Goal: Task Accomplishment & Management: Complete application form

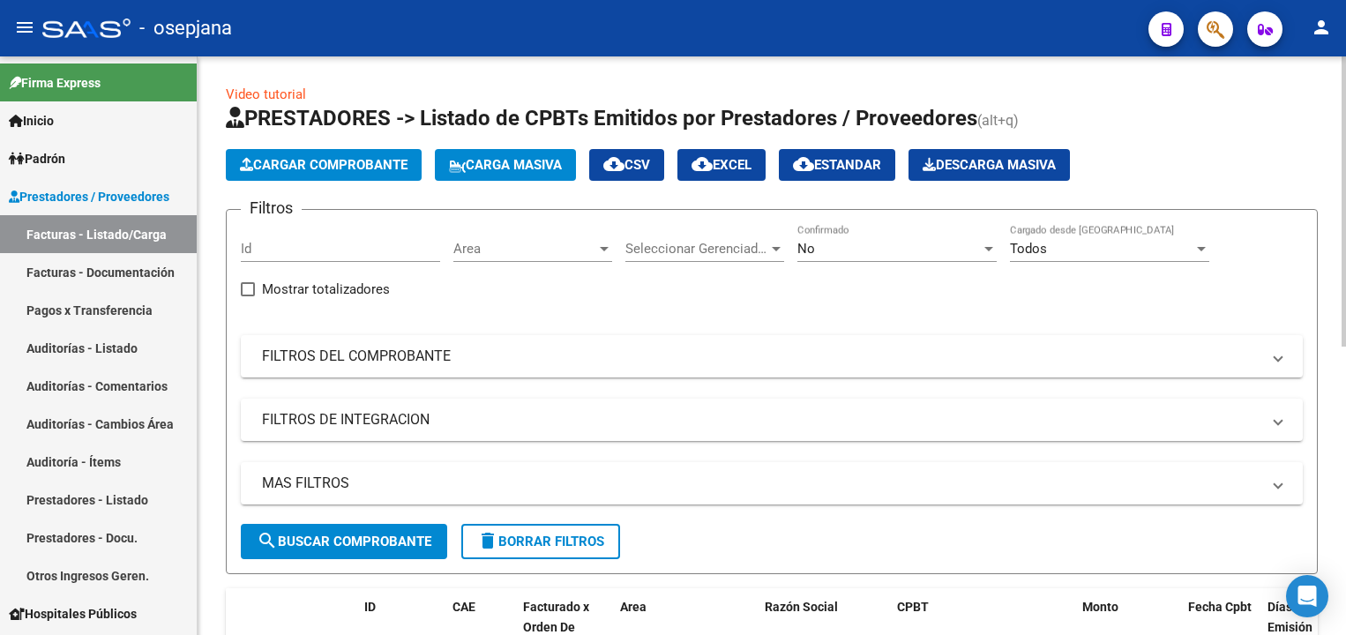
click at [467, 242] on span "Area" at bounding box center [524, 249] width 143 height 16
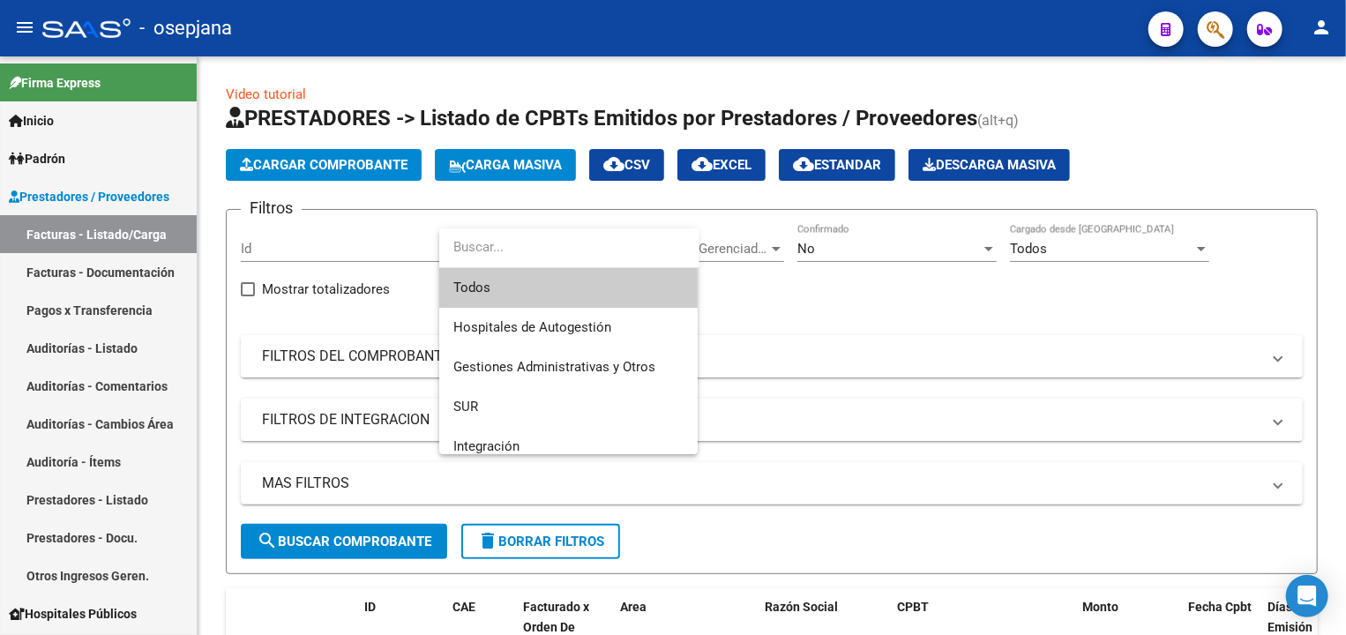
click at [474, 283] on span "Todos" at bounding box center [568, 288] width 230 height 40
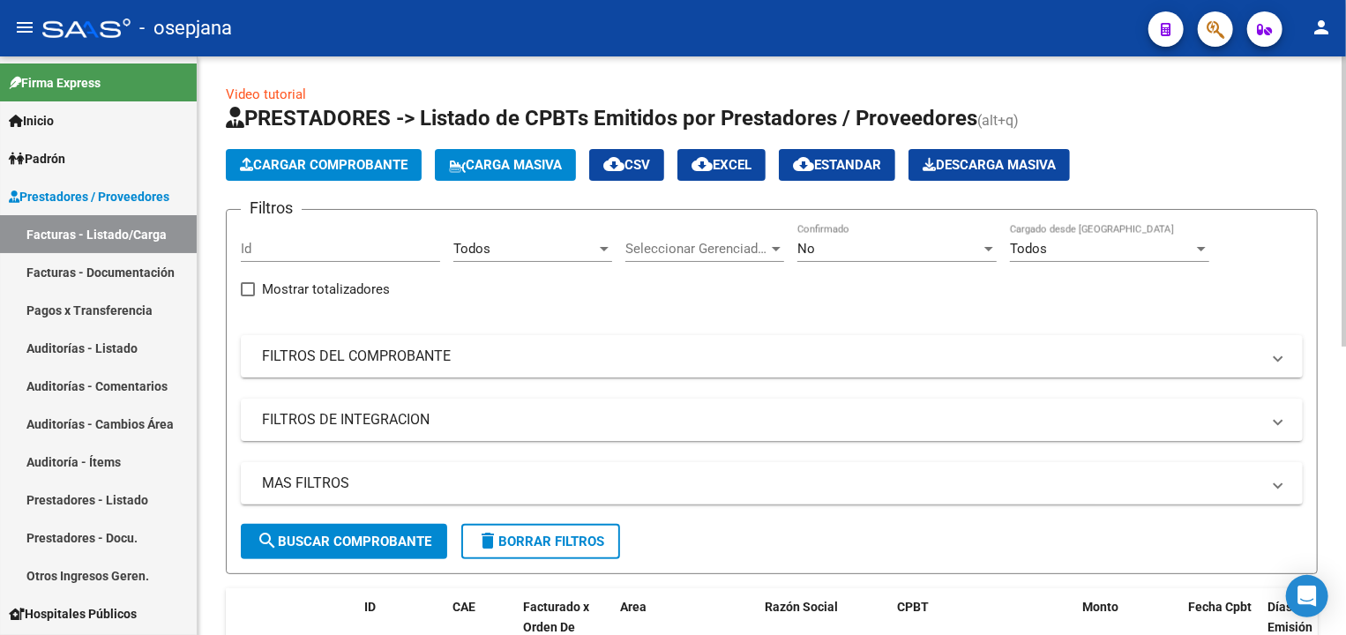
click at [665, 238] on div "Seleccionar Gerenciador Seleccionar Gerenciador" at bounding box center [704, 243] width 159 height 38
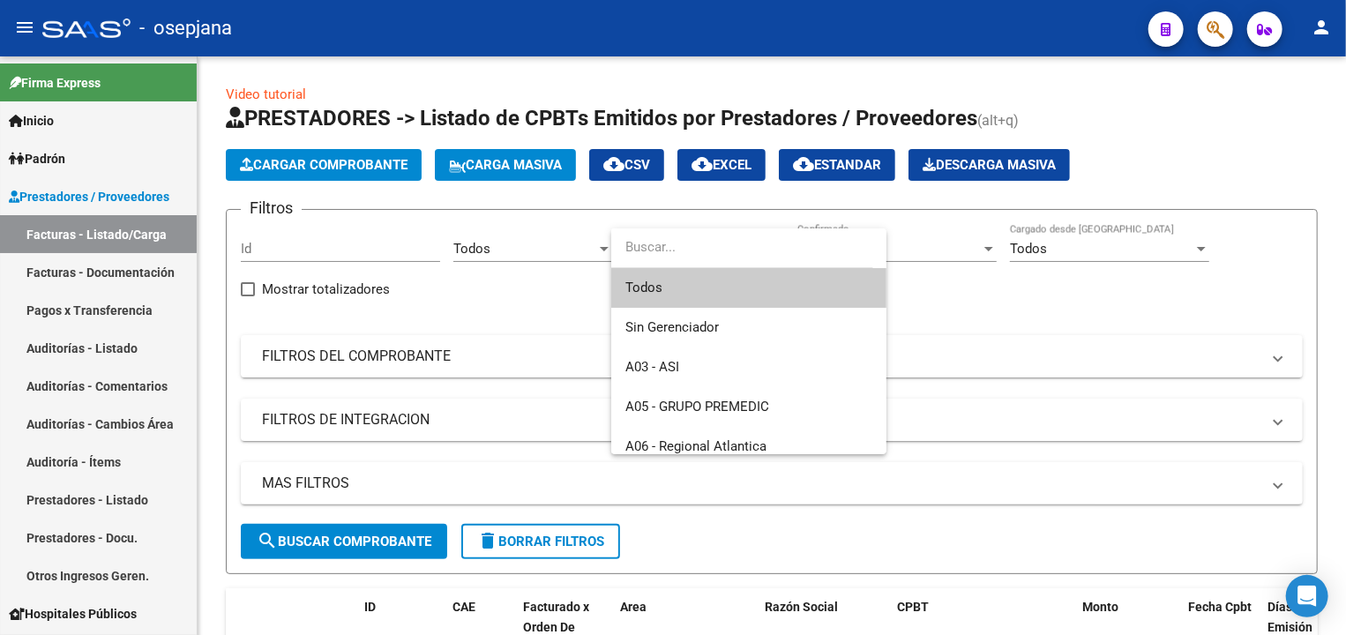
click at [660, 289] on span "Todos" at bounding box center [748, 288] width 247 height 40
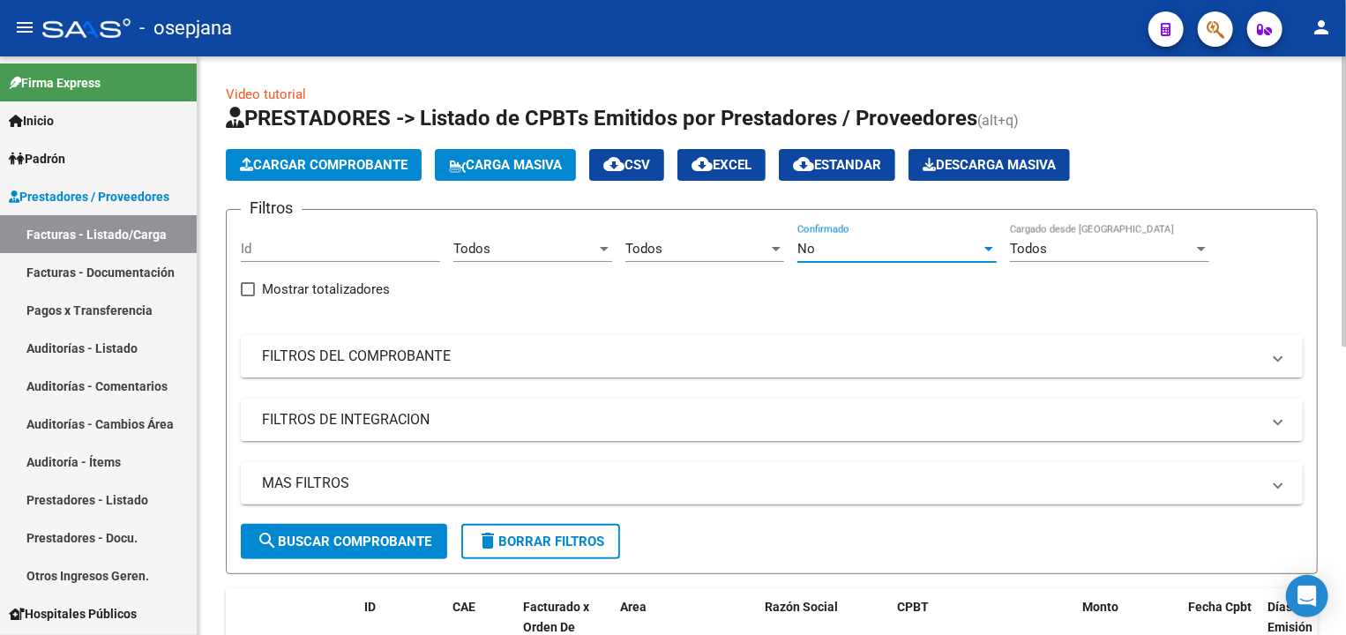
click at [818, 250] on div "No" at bounding box center [888, 249] width 183 height 16
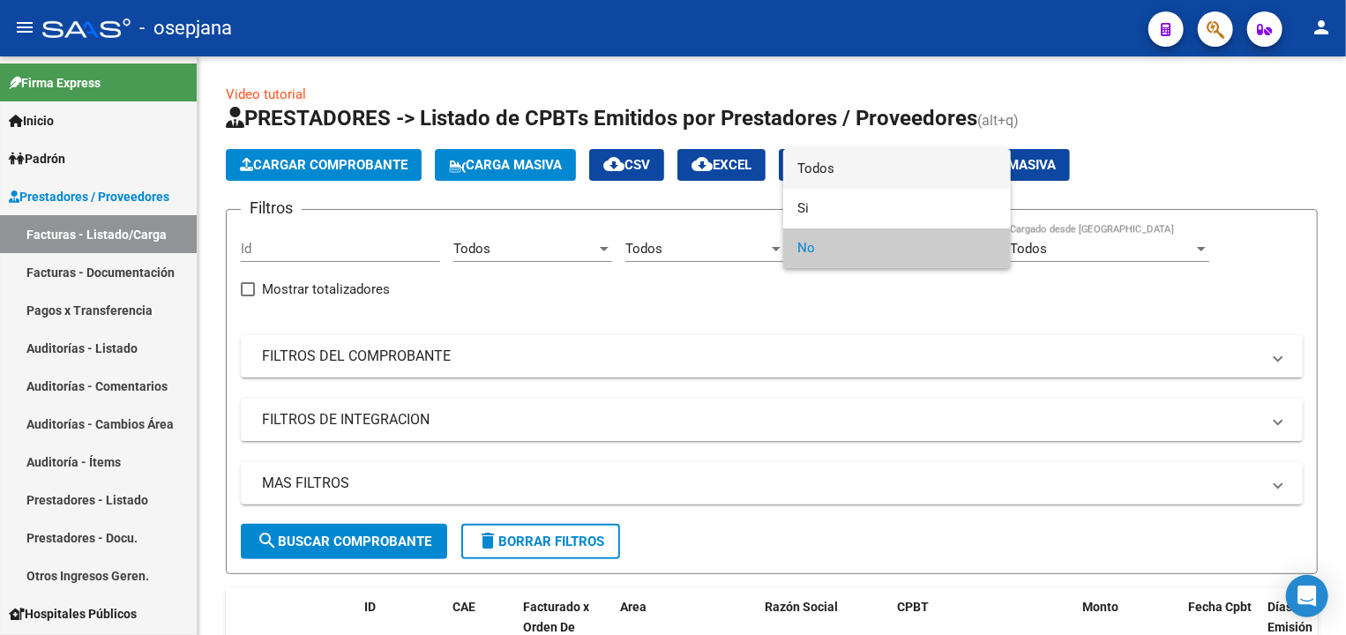
click at [822, 168] on span "Todos" at bounding box center [896, 169] width 199 height 40
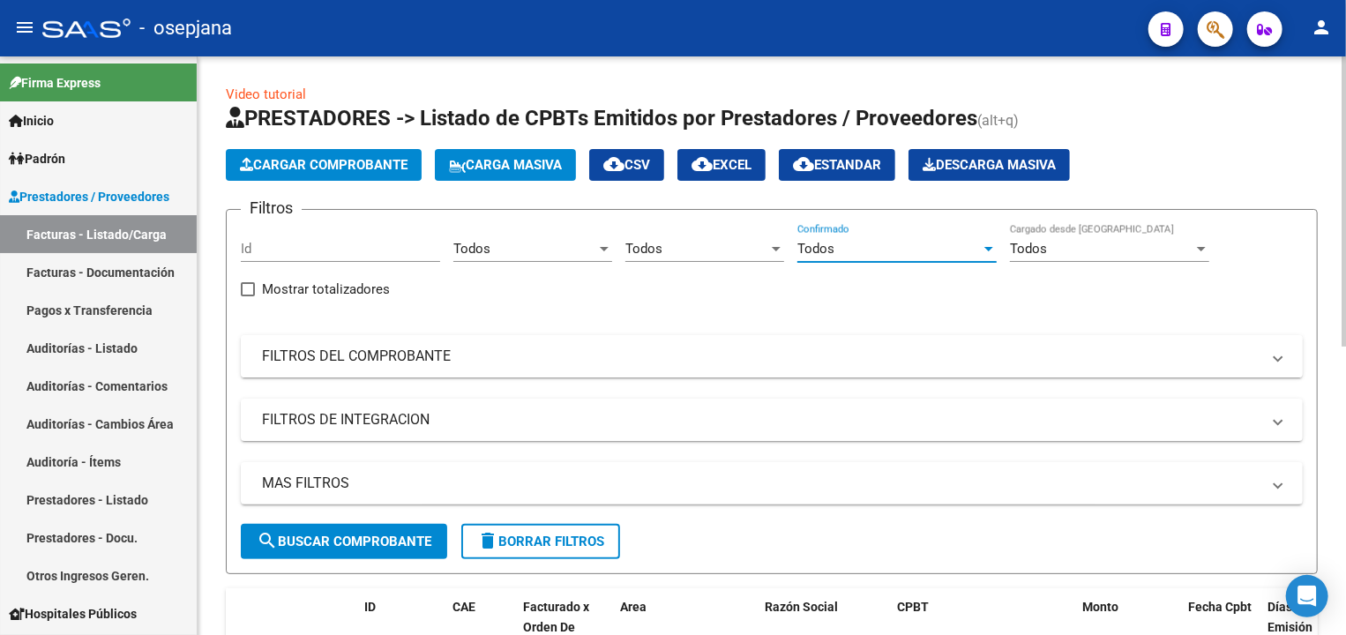
click at [676, 355] on mat-panel-title "FILTROS DEL COMPROBANTE" at bounding box center [761, 356] width 998 height 19
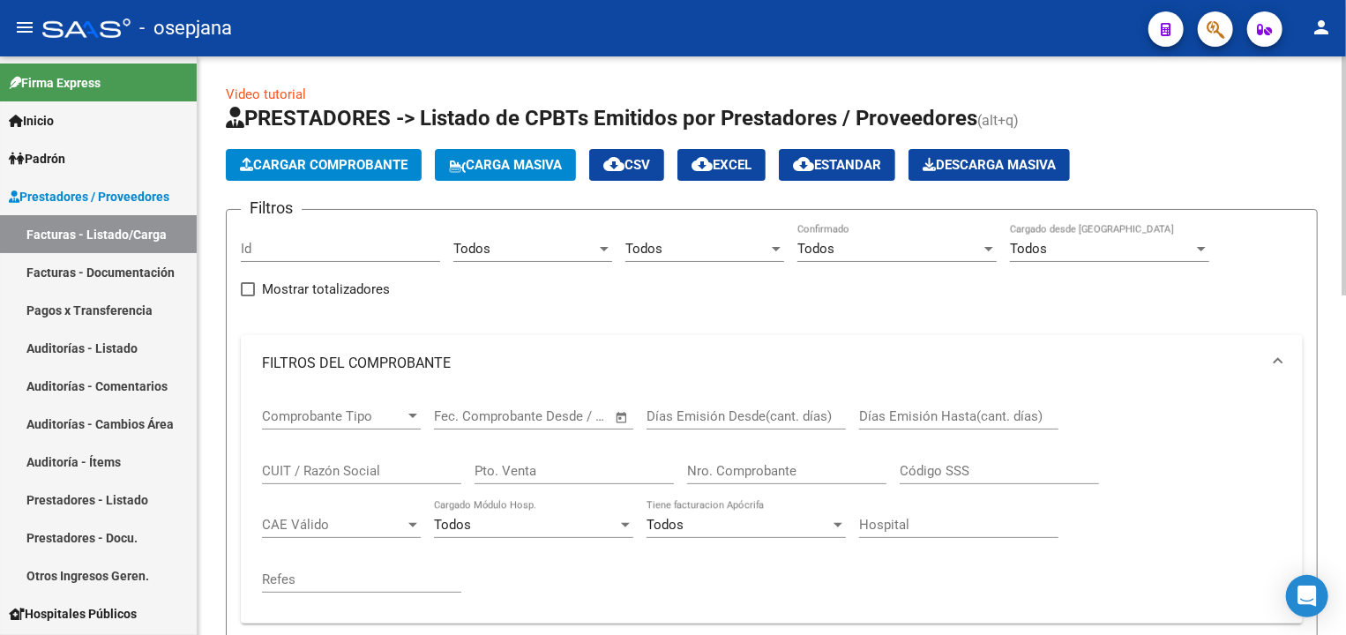
click at [580, 469] on input "Pto. Venta" at bounding box center [574, 471] width 199 height 16
type input "1"
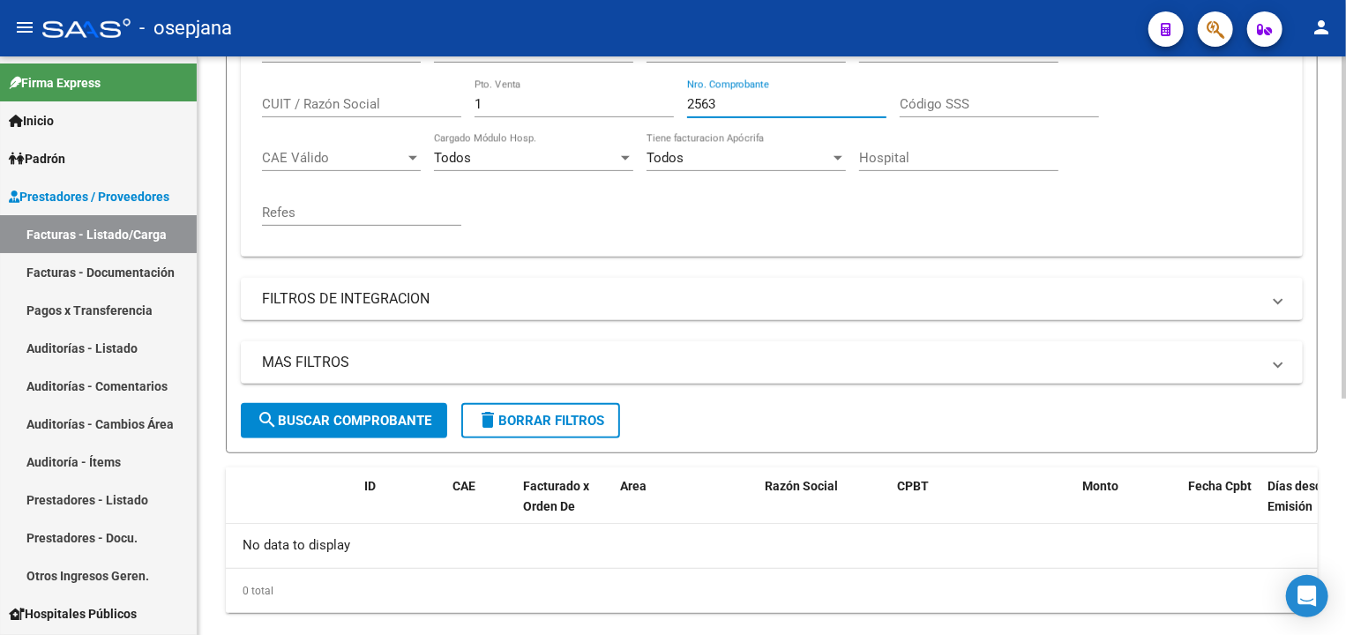
scroll to position [384, 0]
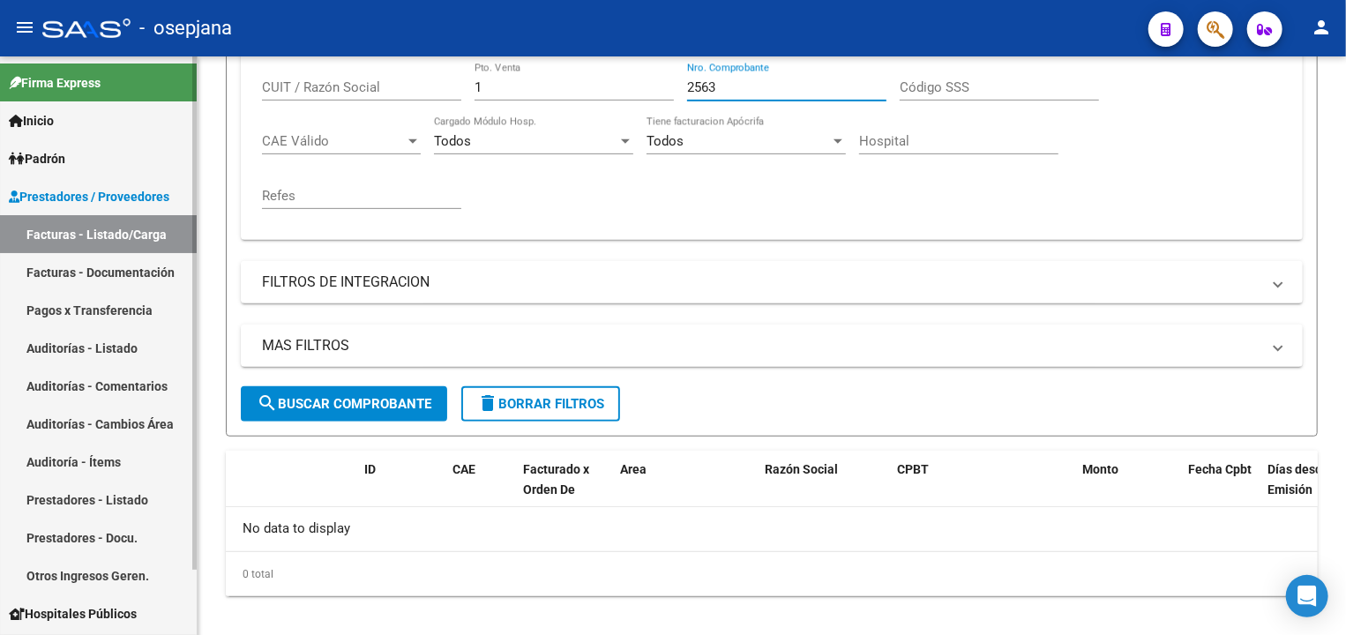
type input "2563"
click at [130, 338] on link "Auditorías - Listado" at bounding box center [98, 348] width 197 height 38
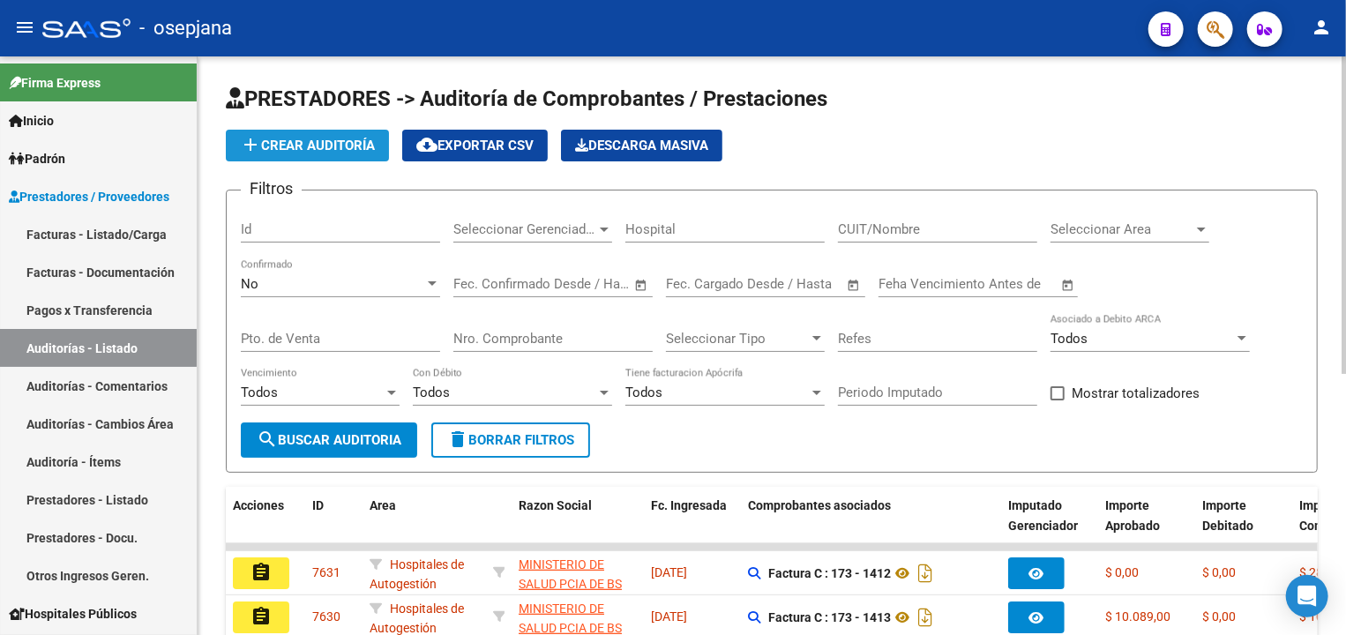
click at [318, 143] on span "add Crear Auditoría" at bounding box center [307, 146] width 135 height 16
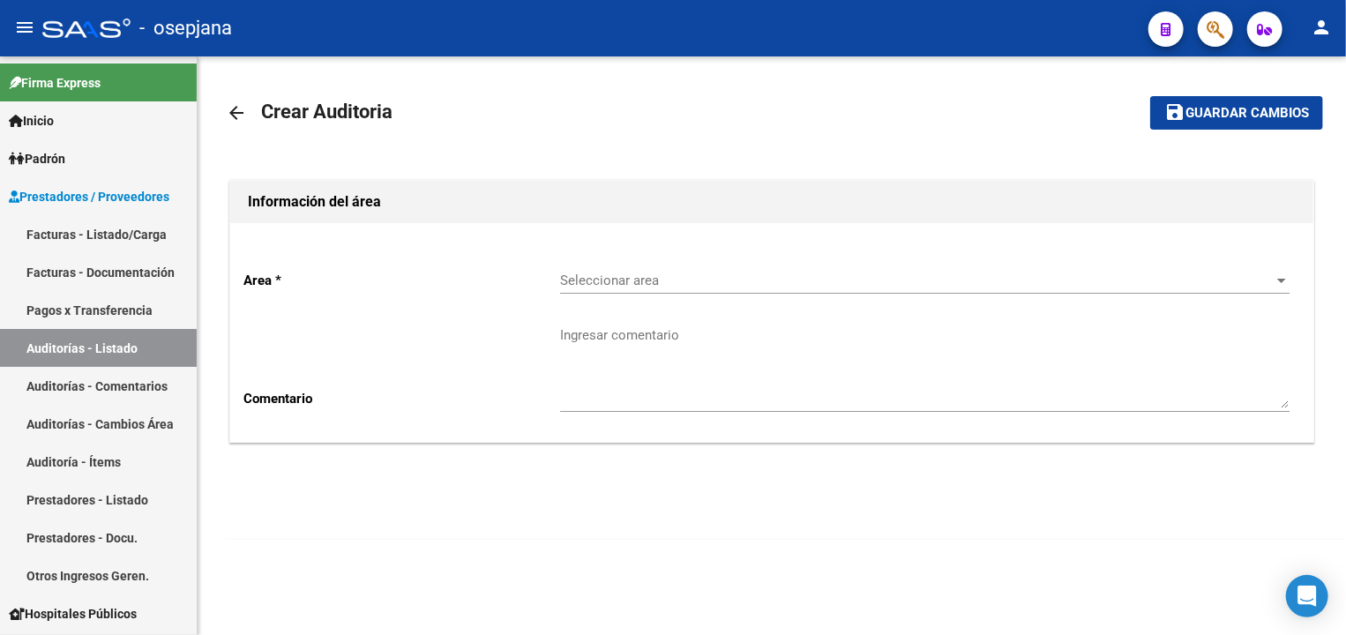
click at [663, 279] on span "Seleccionar area" at bounding box center [917, 281] width 714 height 16
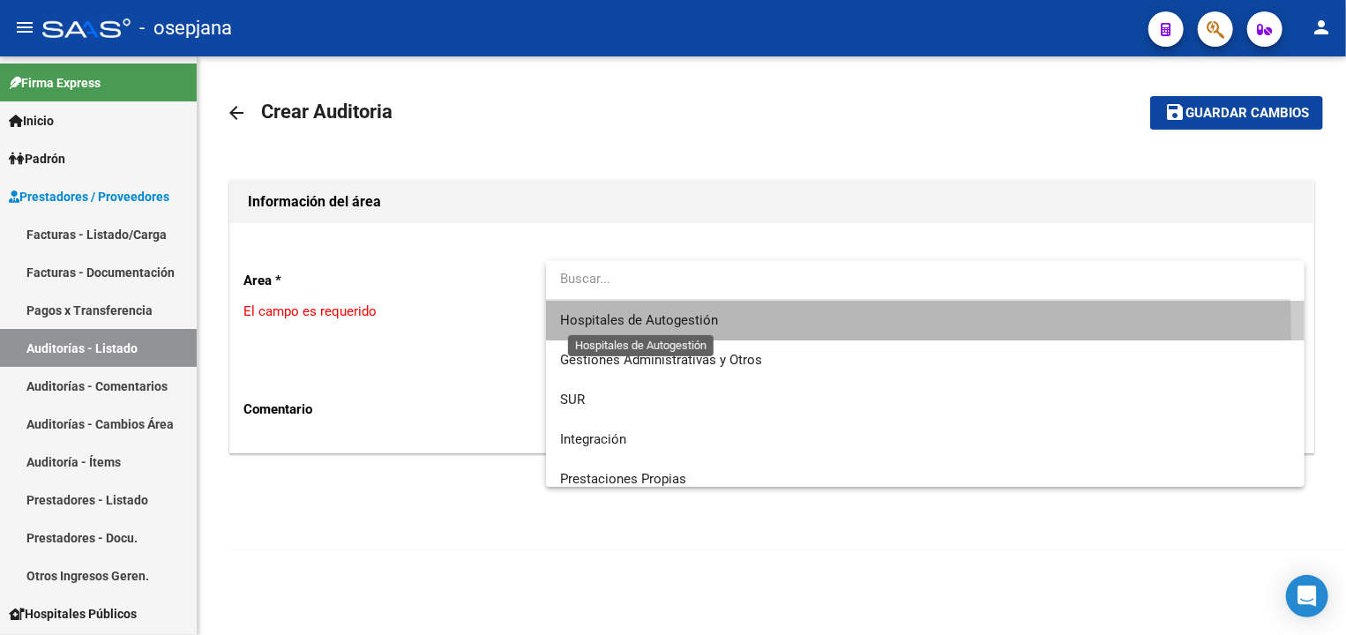
click at [612, 325] on span "Hospitales de Autogestión" at bounding box center [639, 320] width 158 height 16
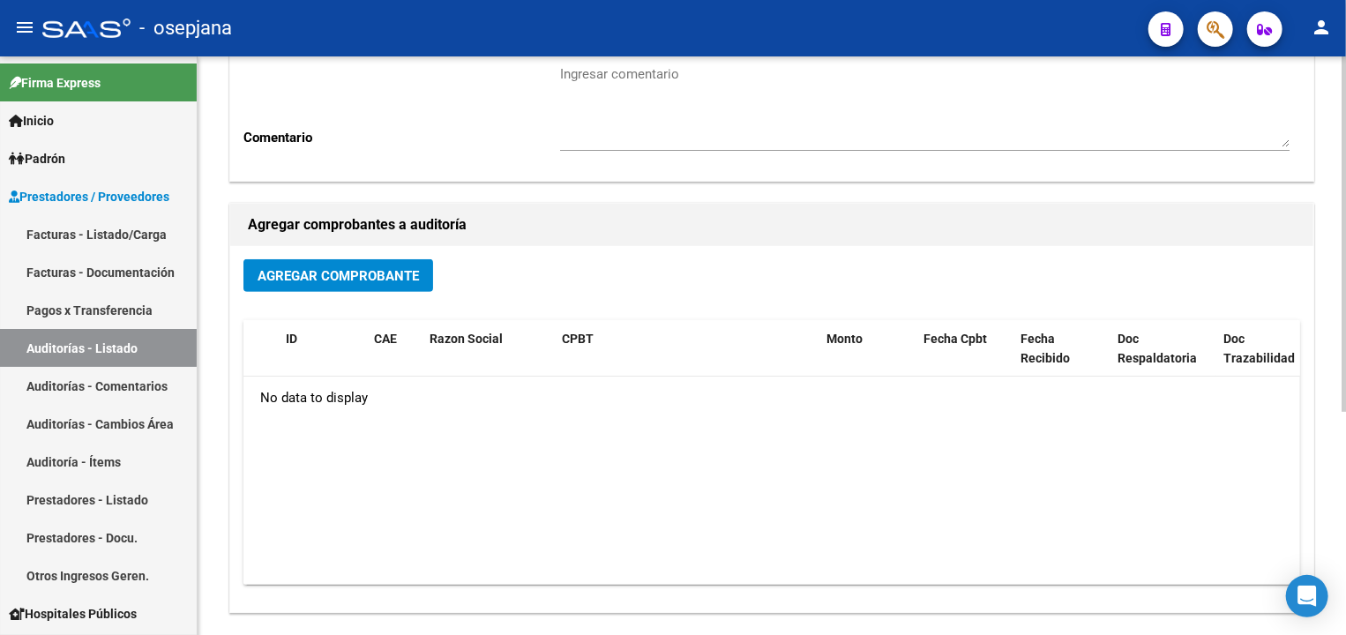
scroll to position [266, 0]
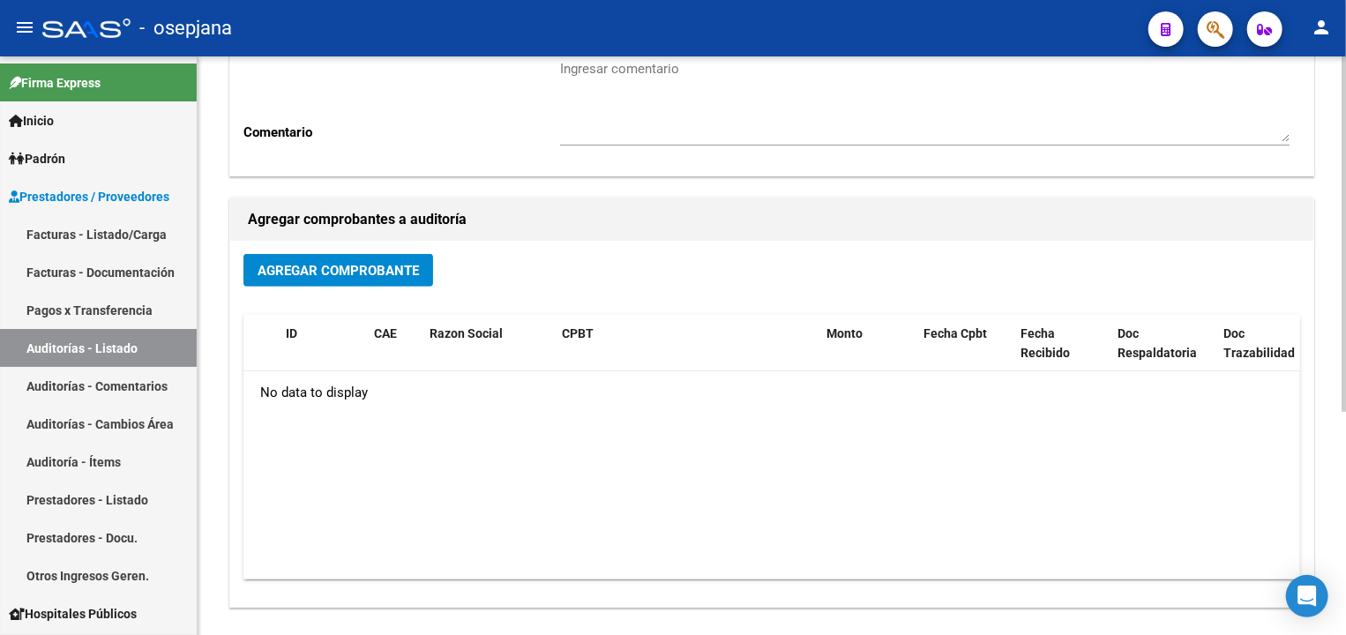
click at [388, 272] on span "Agregar Comprobante" at bounding box center [338, 271] width 161 height 16
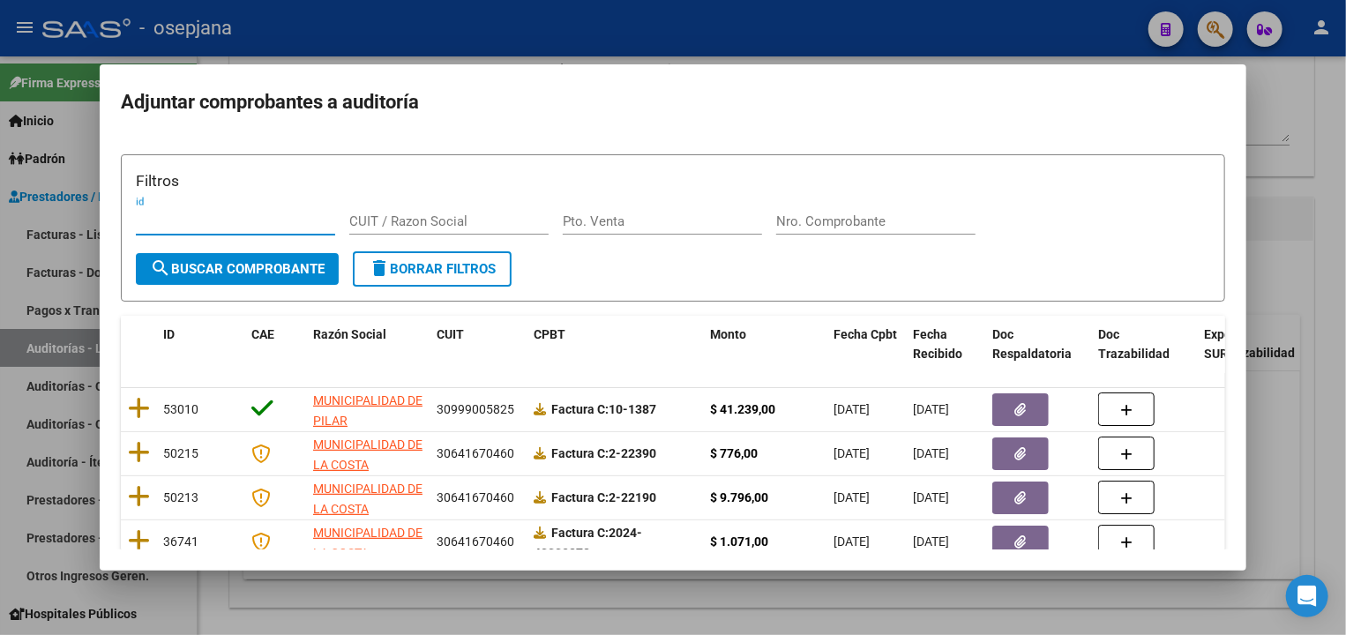
click at [624, 214] on input "Pto. Venta" at bounding box center [662, 221] width 199 height 16
type input "1"
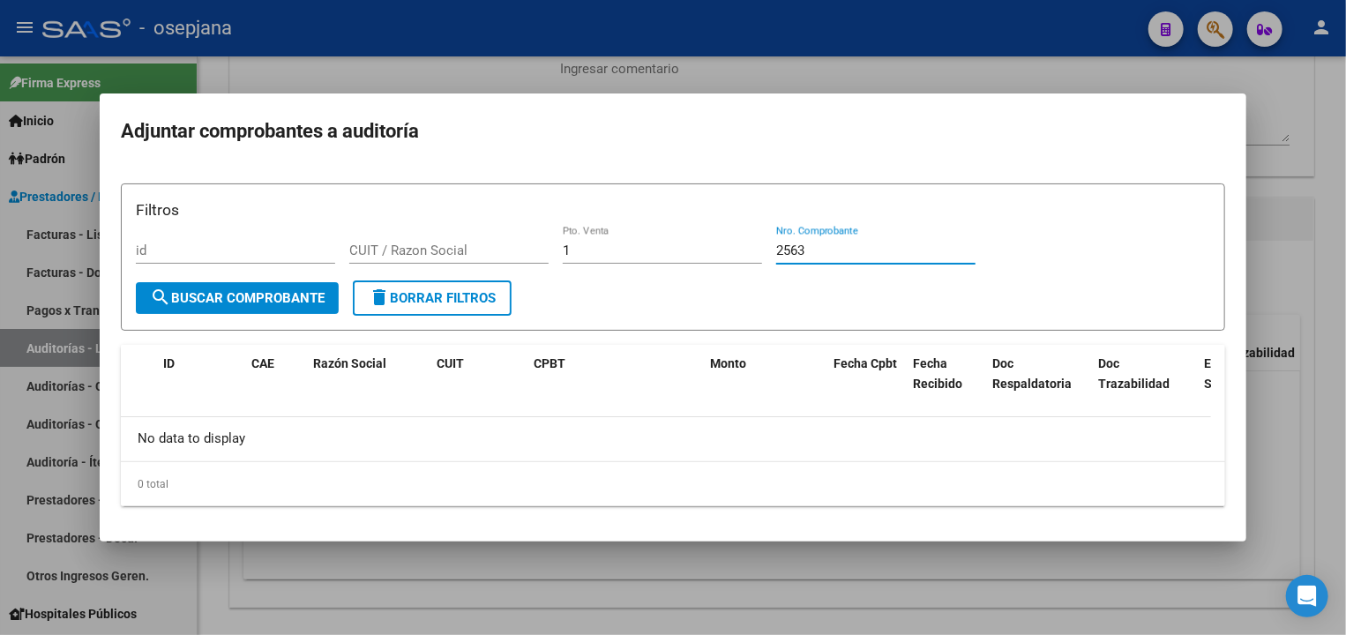
type input "2563"
click at [49, 338] on div at bounding box center [673, 317] width 1346 height 635
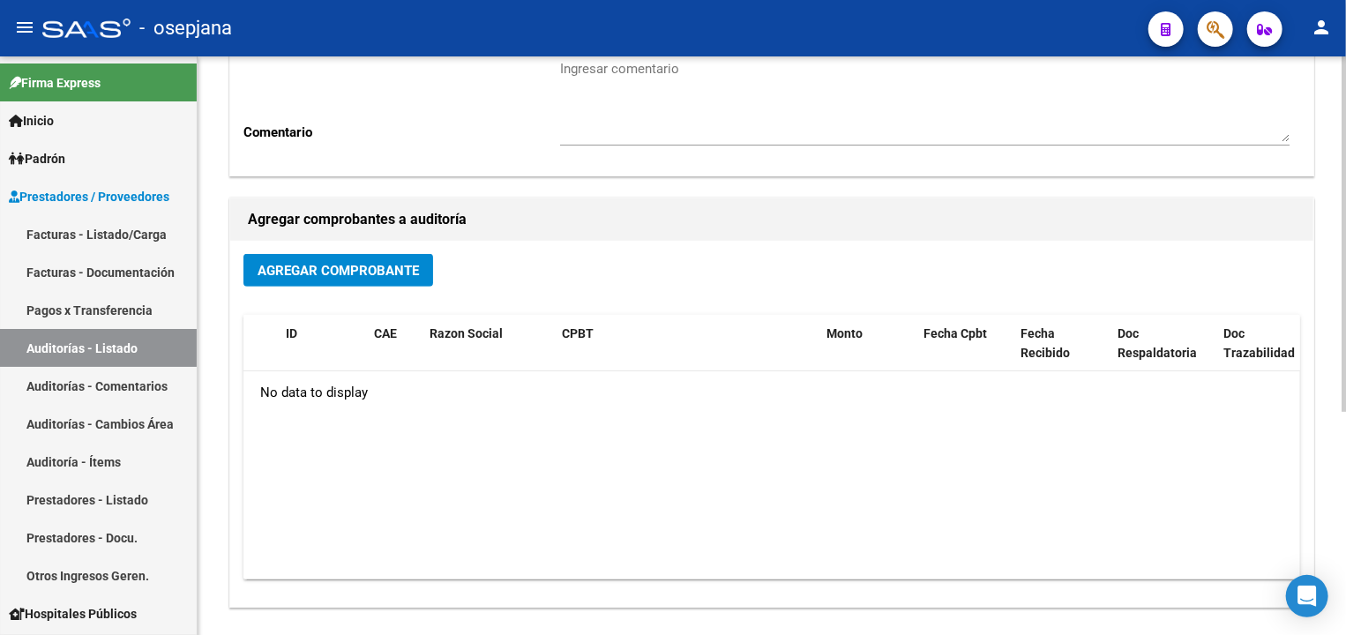
scroll to position [0, 0]
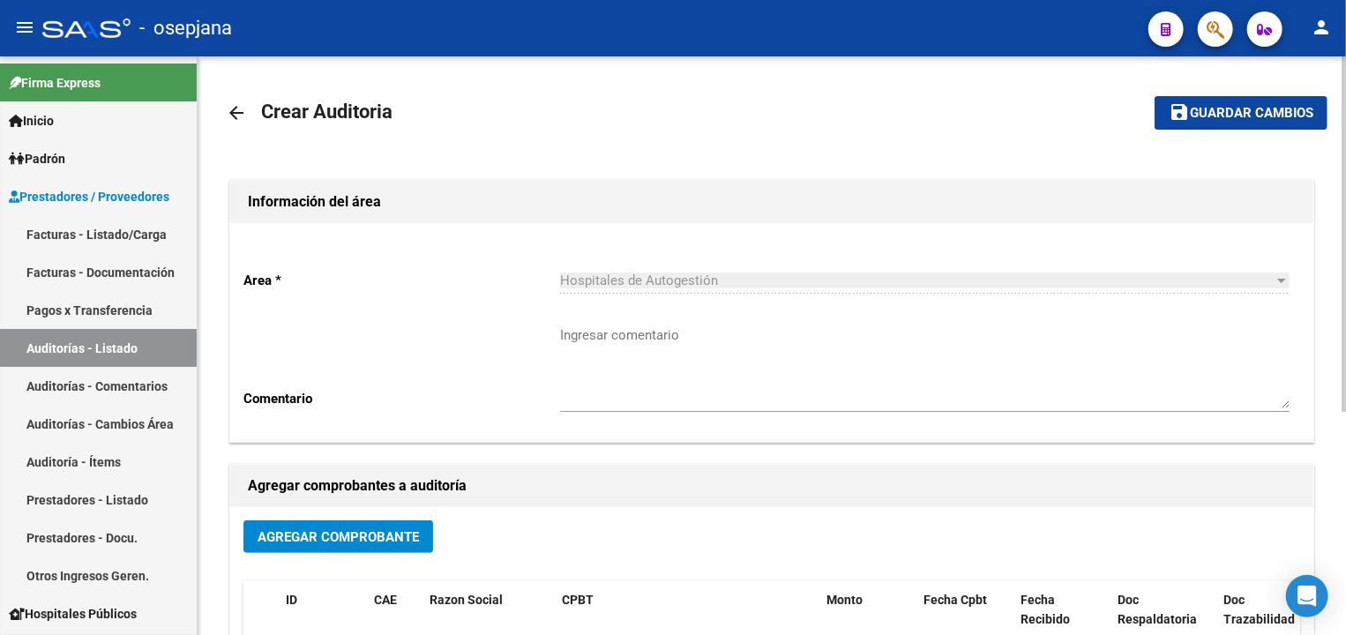
click at [230, 101] on link "arrow_back" at bounding box center [243, 112] width 35 height 41
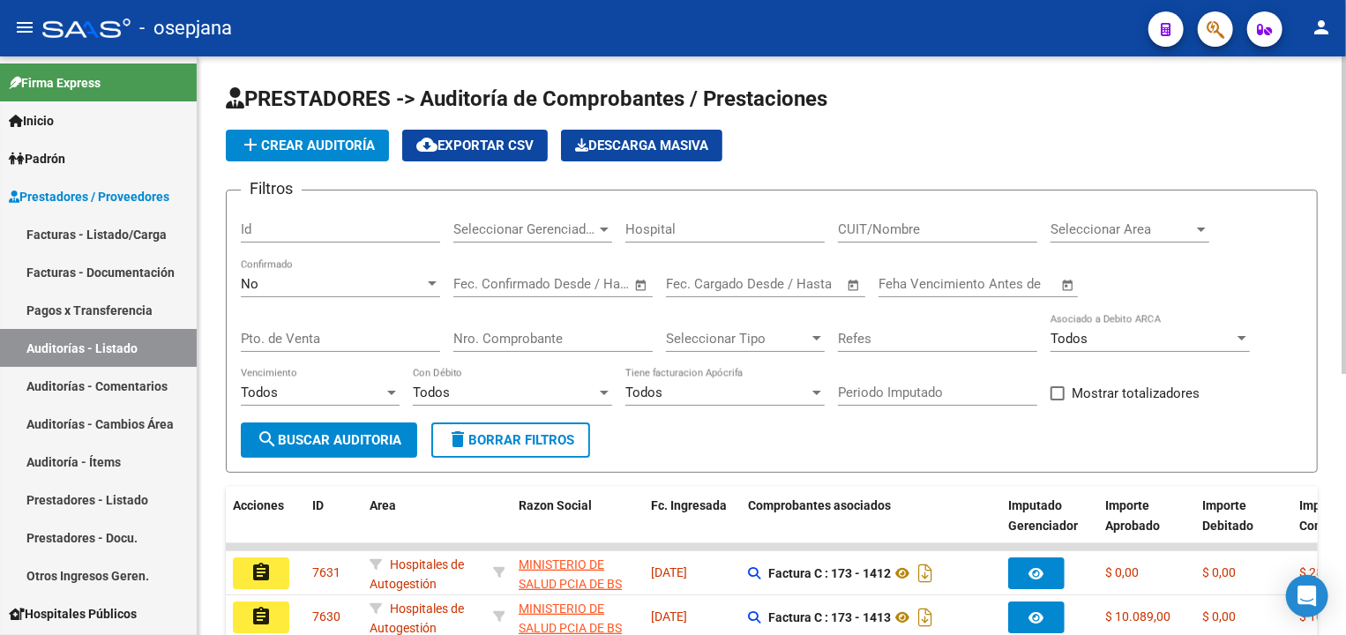
click at [336, 351] on div "Pto. de Venta" at bounding box center [340, 341] width 199 height 55
click at [333, 339] on input "Pto. de Venta" at bounding box center [340, 339] width 199 height 16
type input "1"
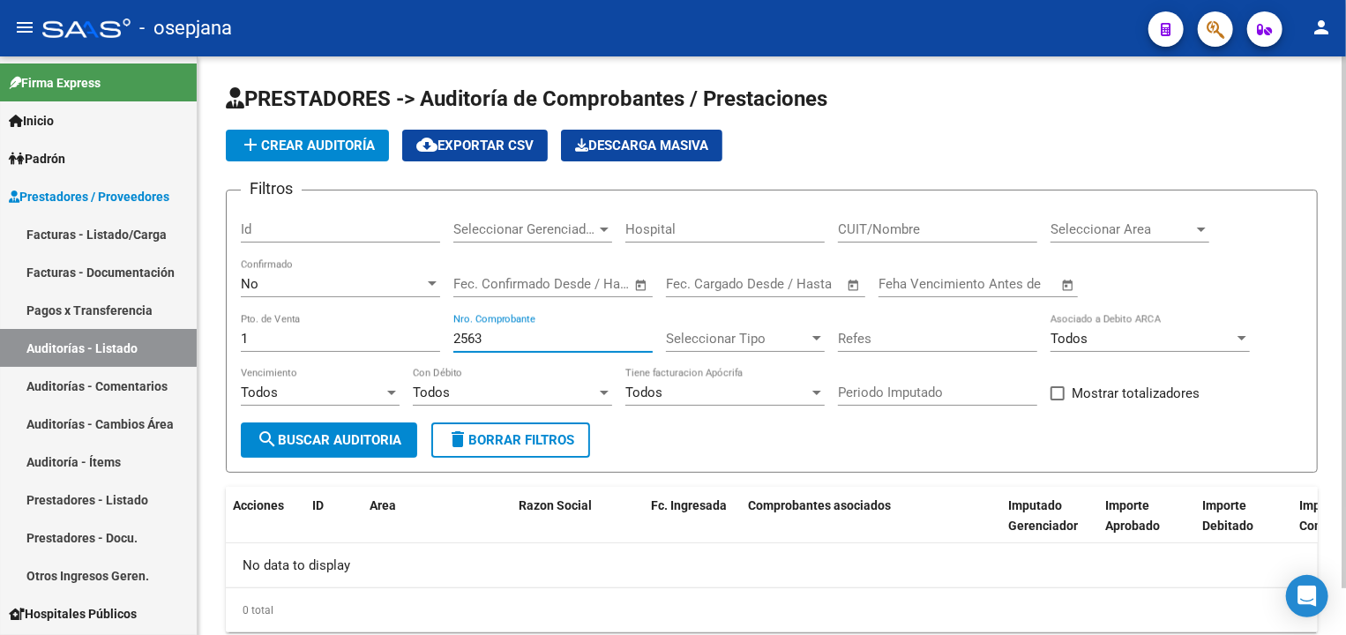
scroll to position [51, 0]
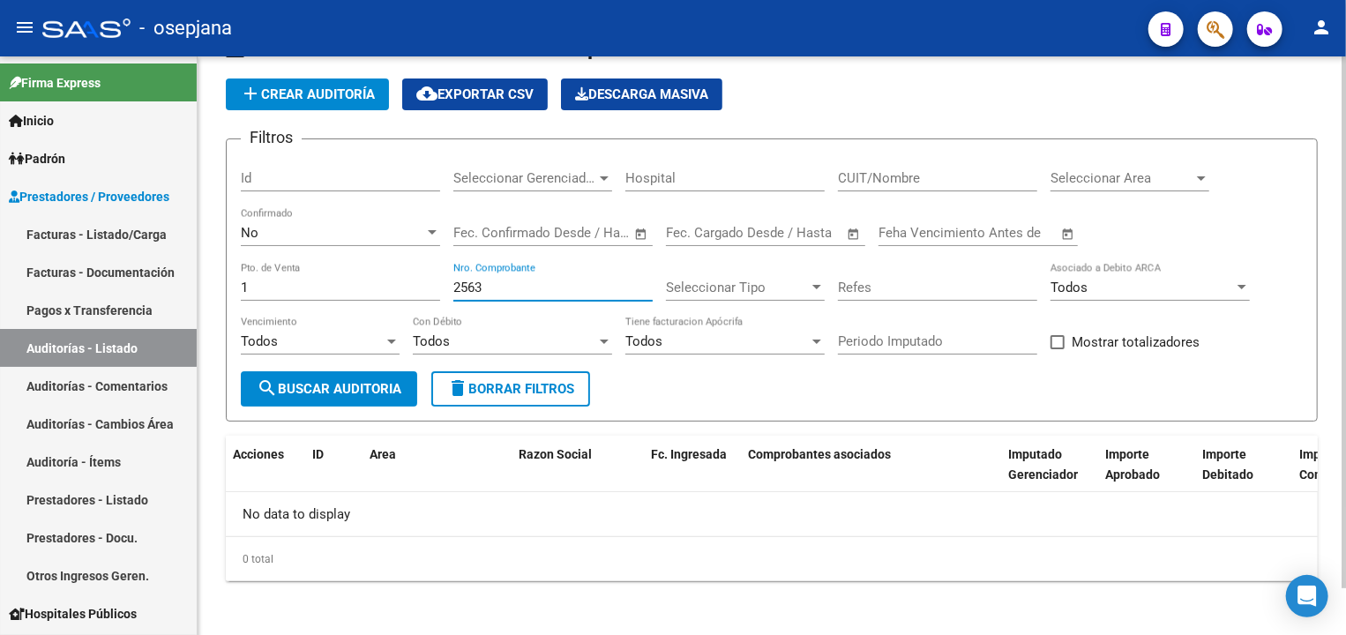
type input "2563"
click at [358, 288] on input "1" at bounding box center [340, 288] width 199 height 16
type input "1604"
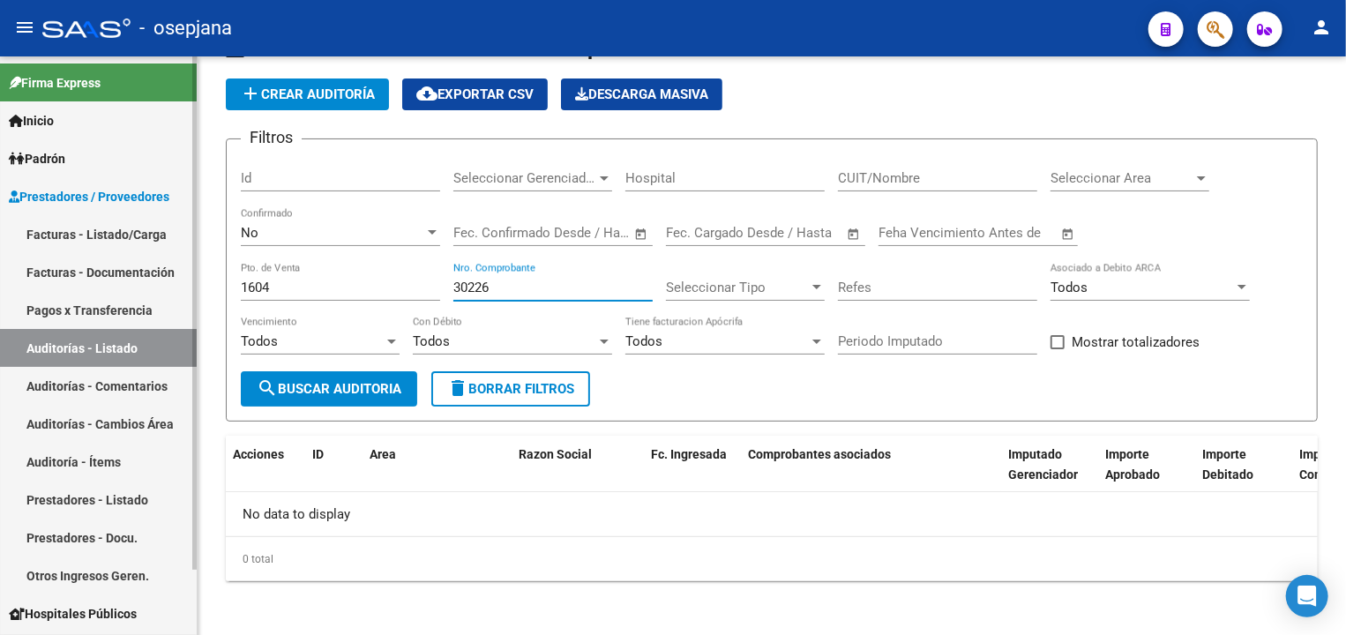
type input "30226"
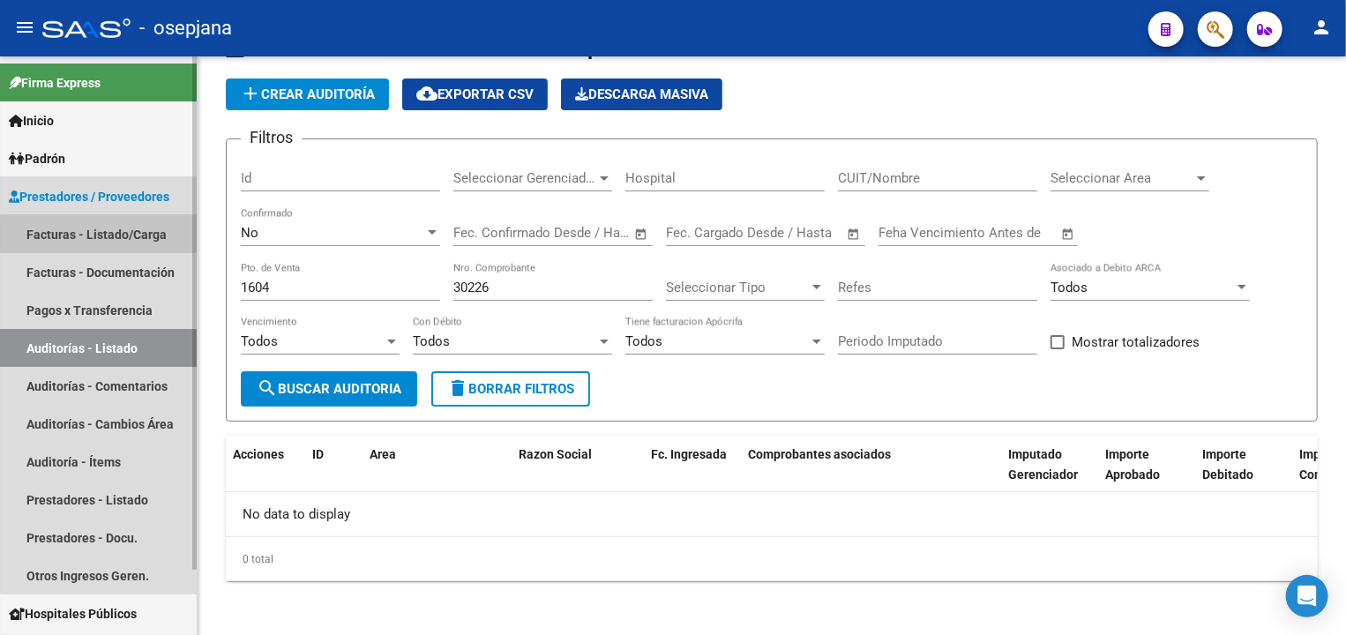
click at [121, 235] on link "Facturas - Listado/Carga" at bounding box center [98, 234] width 197 height 38
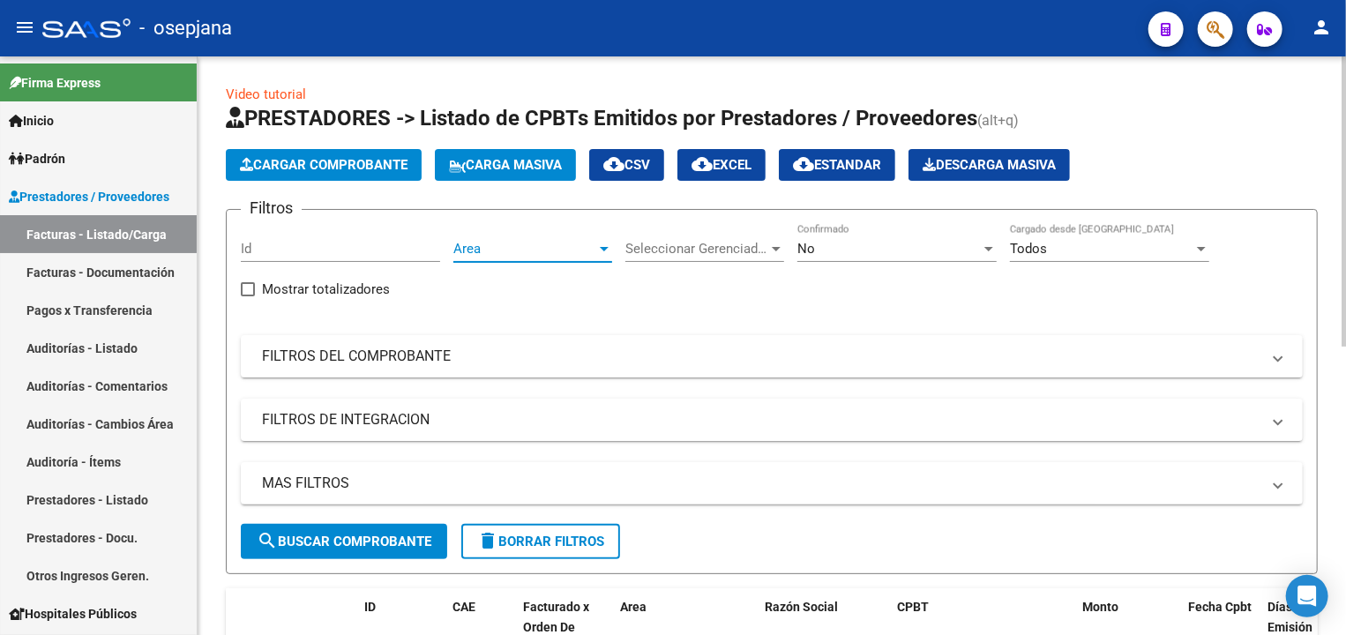
click at [493, 246] on span "Area" at bounding box center [524, 249] width 143 height 16
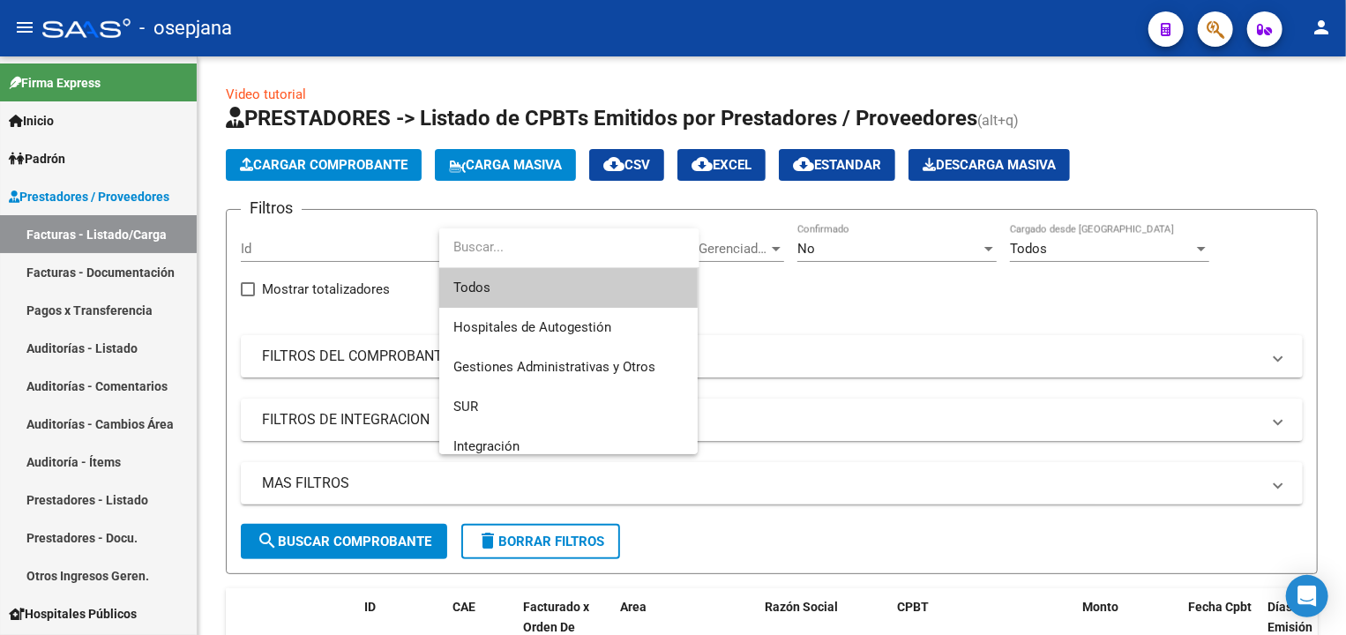
click at [482, 291] on span "Todos" at bounding box center [568, 288] width 230 height 40
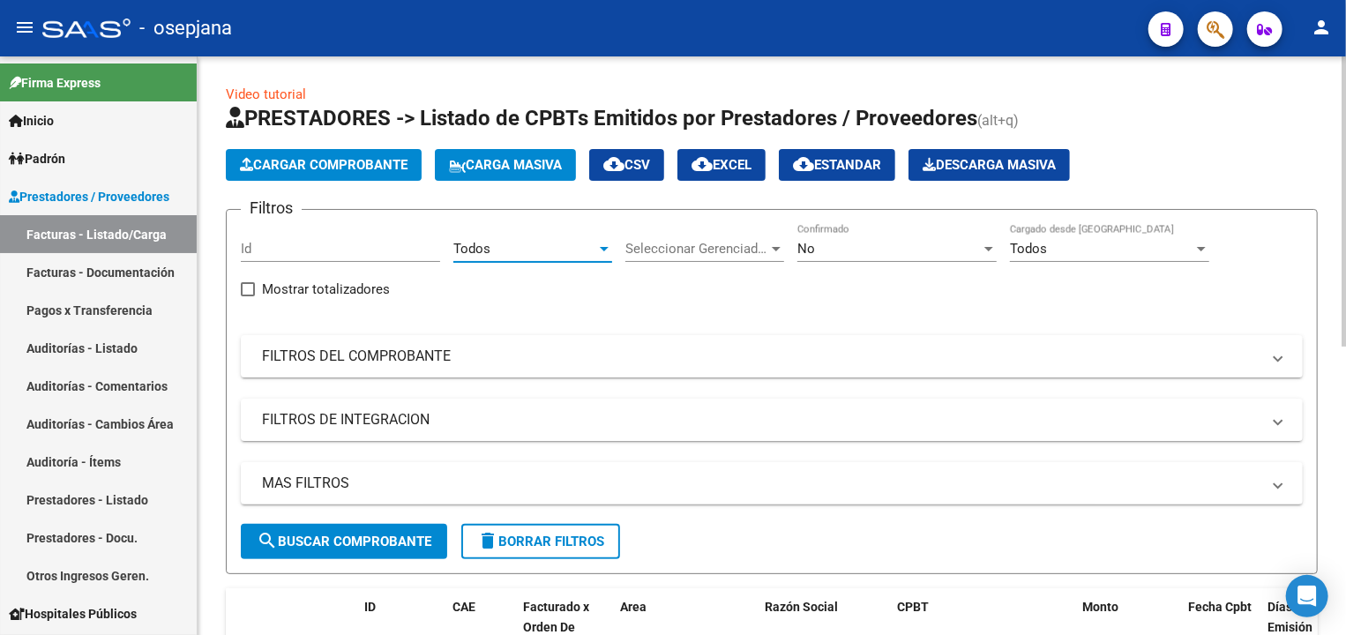
click at [663, 239] on div "Seleccionar Gerenciador Seleccionar Gerenciador" at bounding box center [704, 243] width 159 height 38
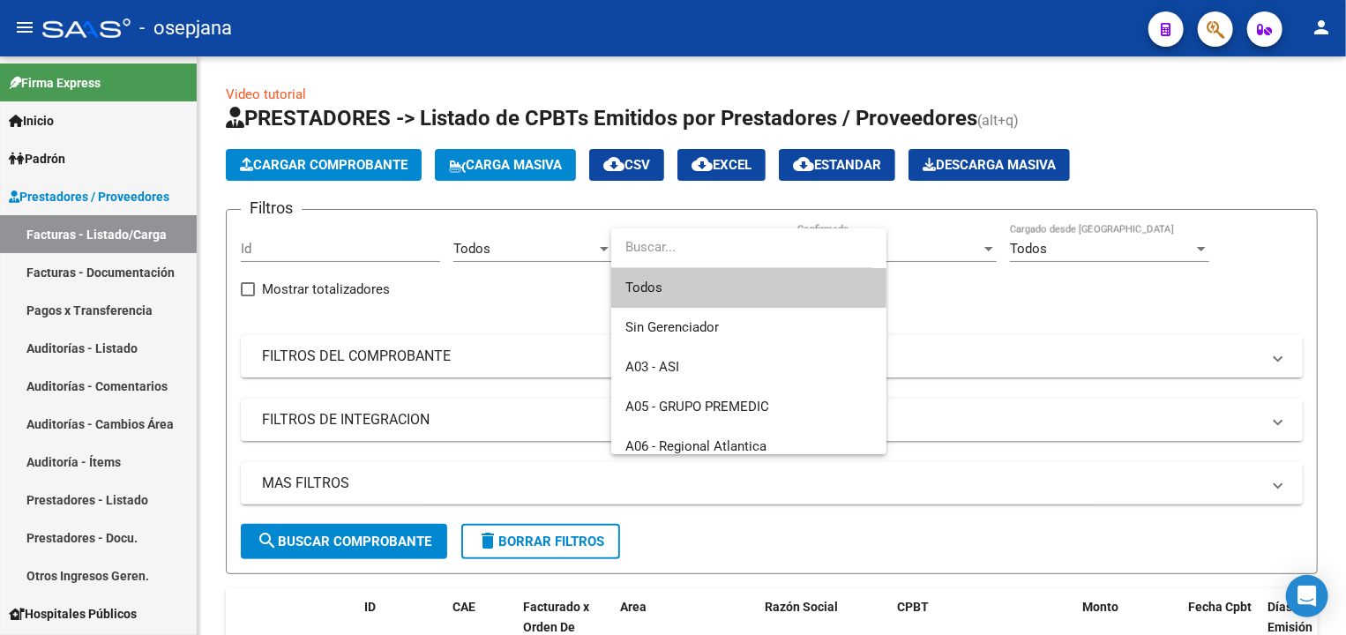
click at [672, 288] on span "Todos" at bounding box center [748, 288] width 247 height 40
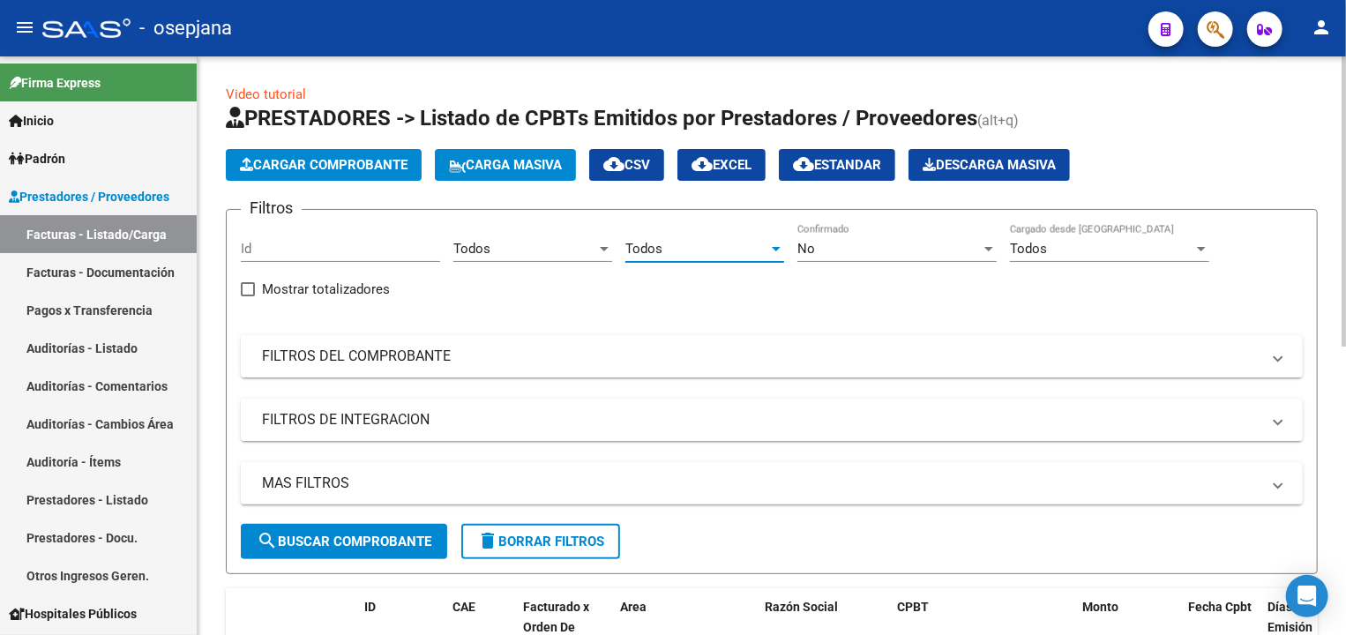
click at [840, 236] on div "No Confirmado" at bounding box center [896, 243] width 199 height 38
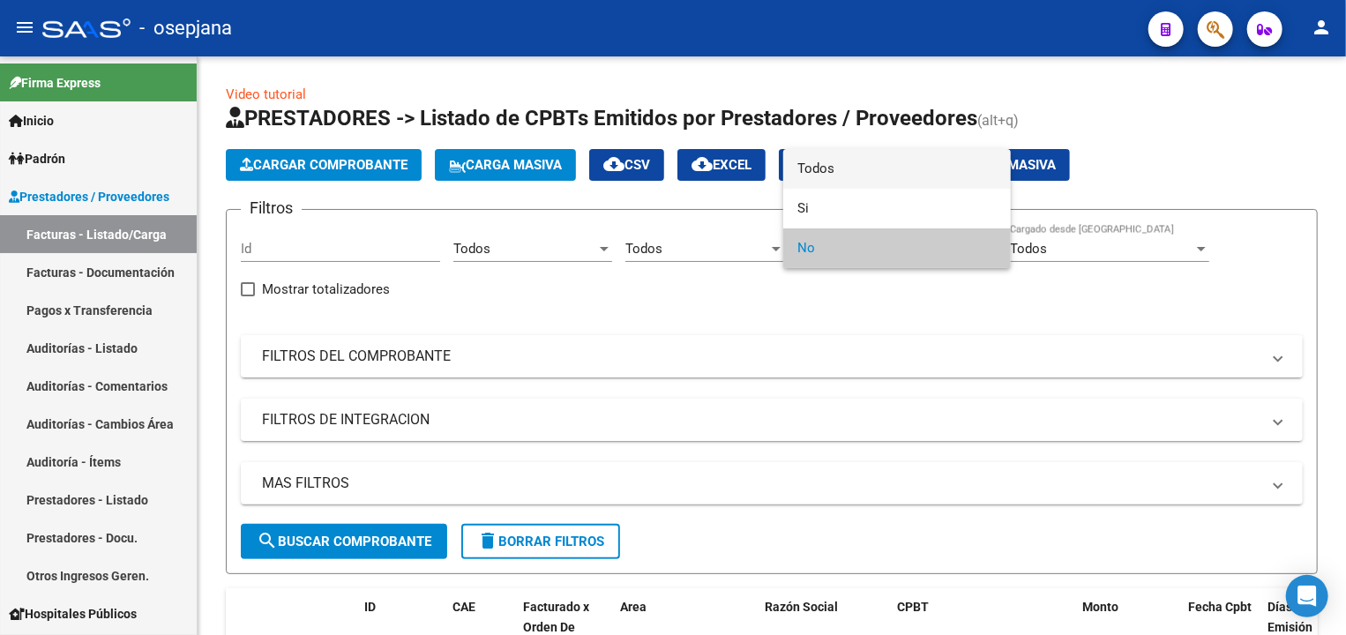
click at [823, 175] on span "Todos" at bounding box center [896, 169] width 199 height 40
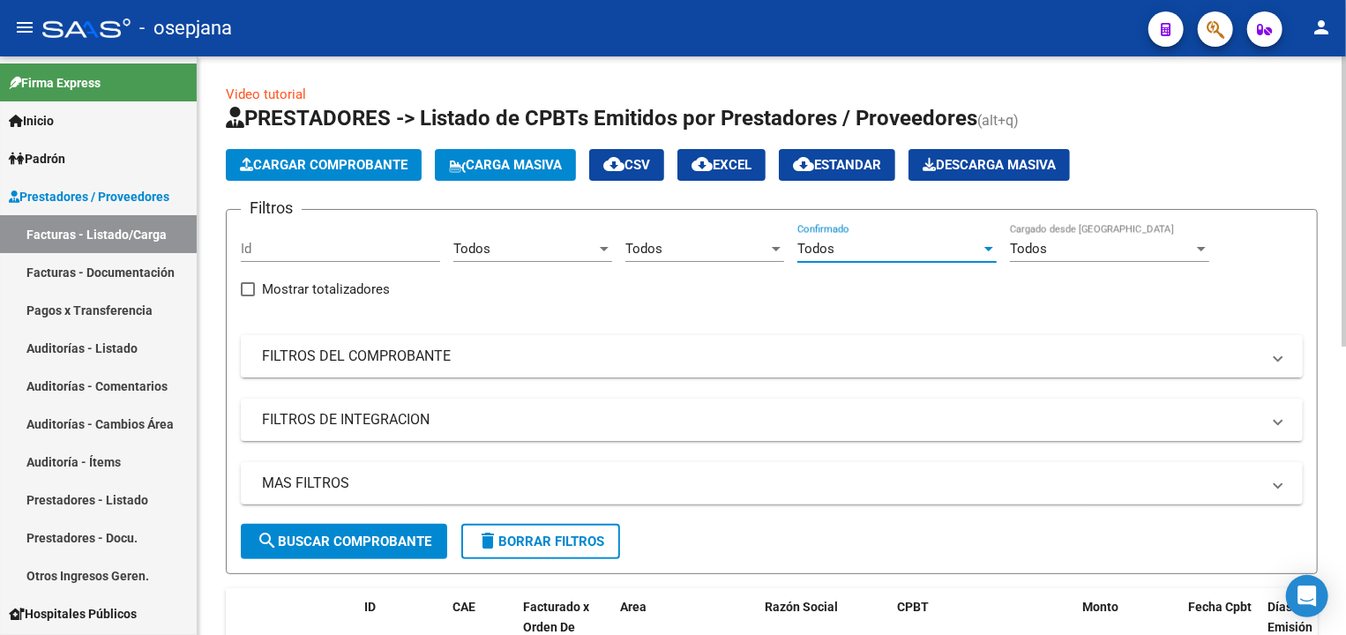
click at [706, 347] on mat-panel-title "FILTROS DEL COMPROBANTE" at bounding box center [761, 356] width 998 height 19
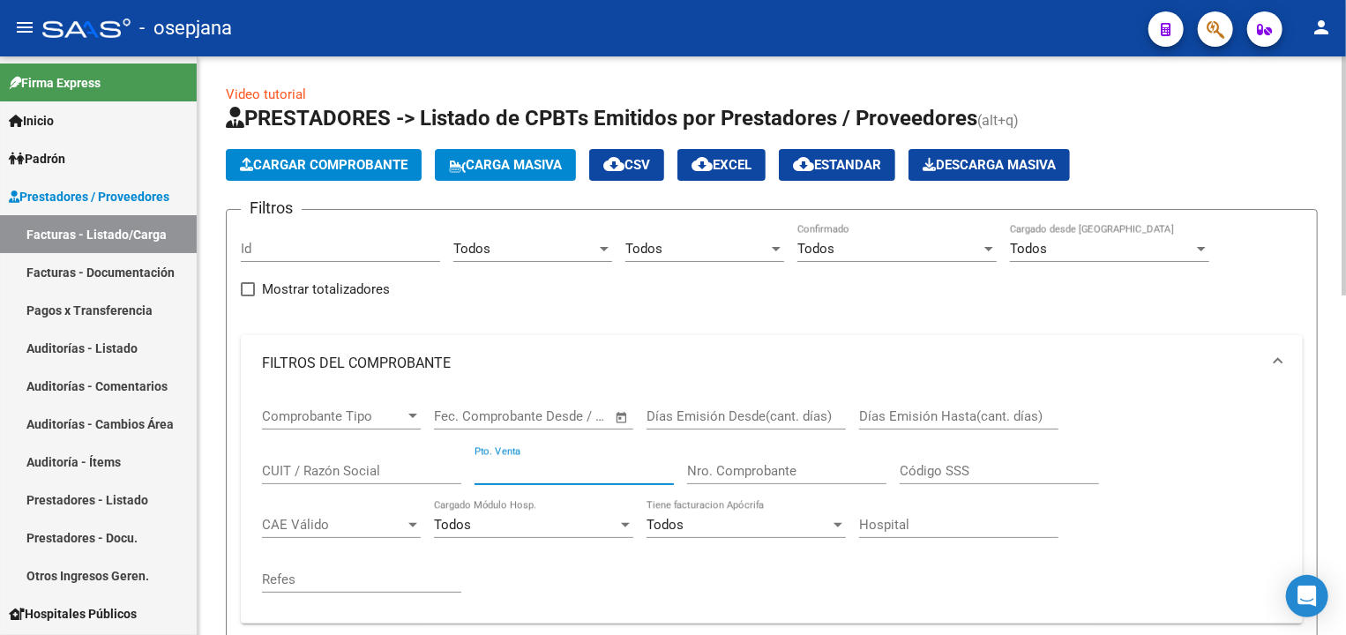
click at [536, 463] on input "Pto. Venta" at bounding box center [574, 471] width 199 height 16
type input "1604"
type input "30226"
drag, startPoint x: 543, startPoint y: 473, endPoint x: 460, endPoint y: 465, distance: 84.2
click at [460, 465] on div "Comprobante Tipo Comprobante Tipo Fecha inicio – Fecha fin Fec. Comprobante Des…" at bounding box center [772, 501] width 1020 height 218
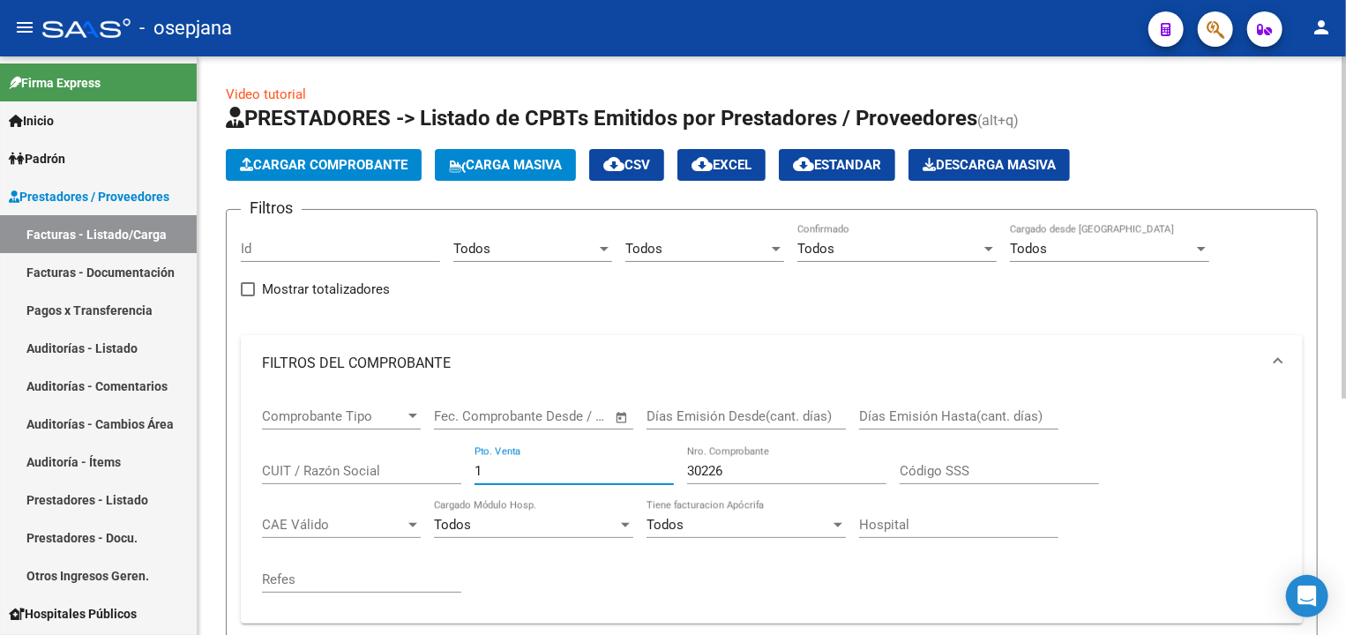
type input "1"
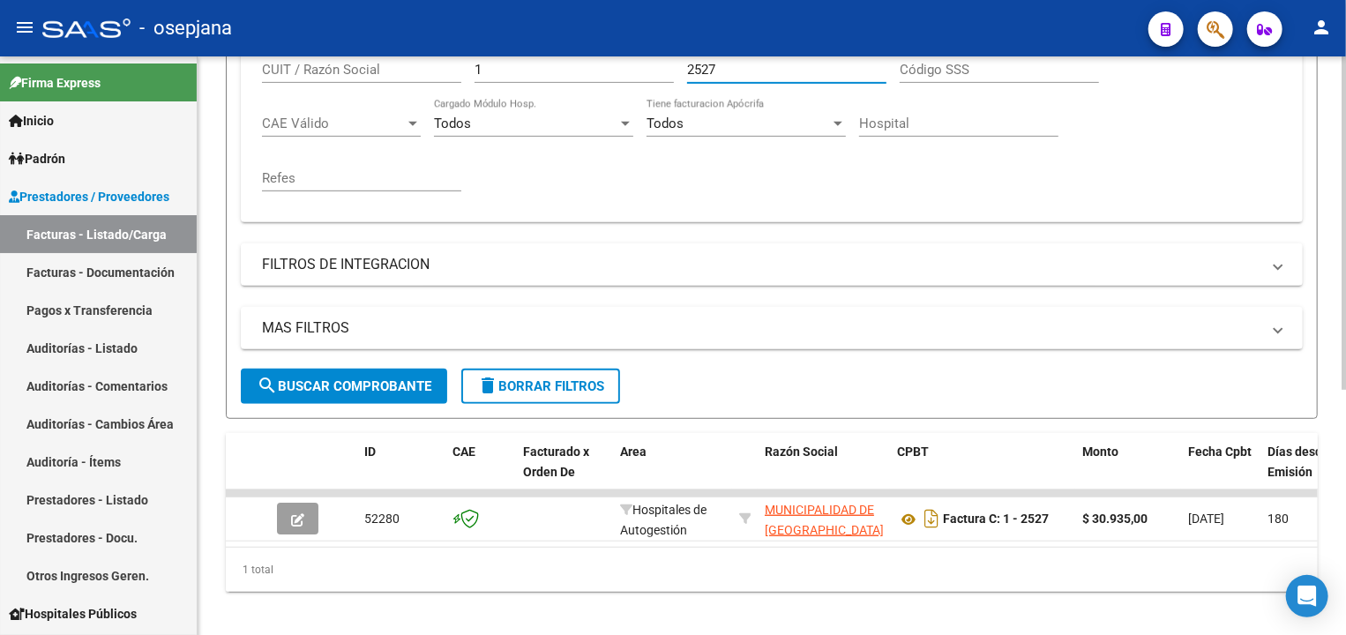
scroll to position [418, 0]
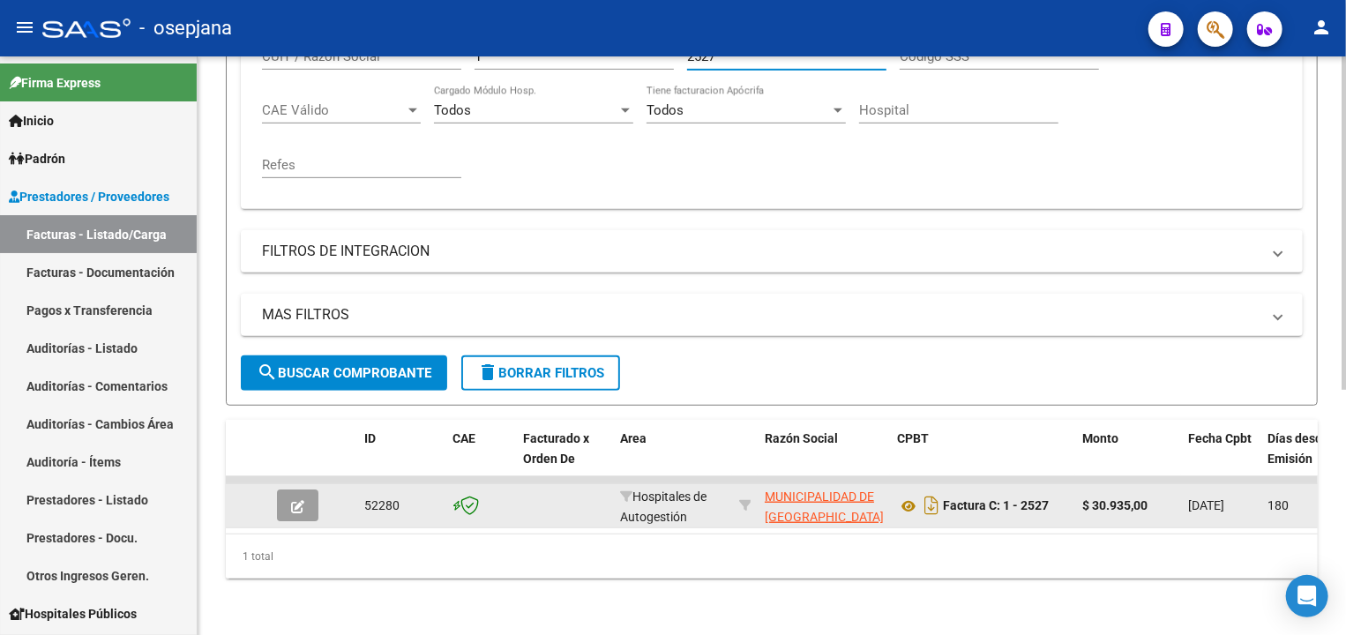
type input "2527"
click at [296, 504] on icon "button" at bounding box center [297, 506] width 13 height 13
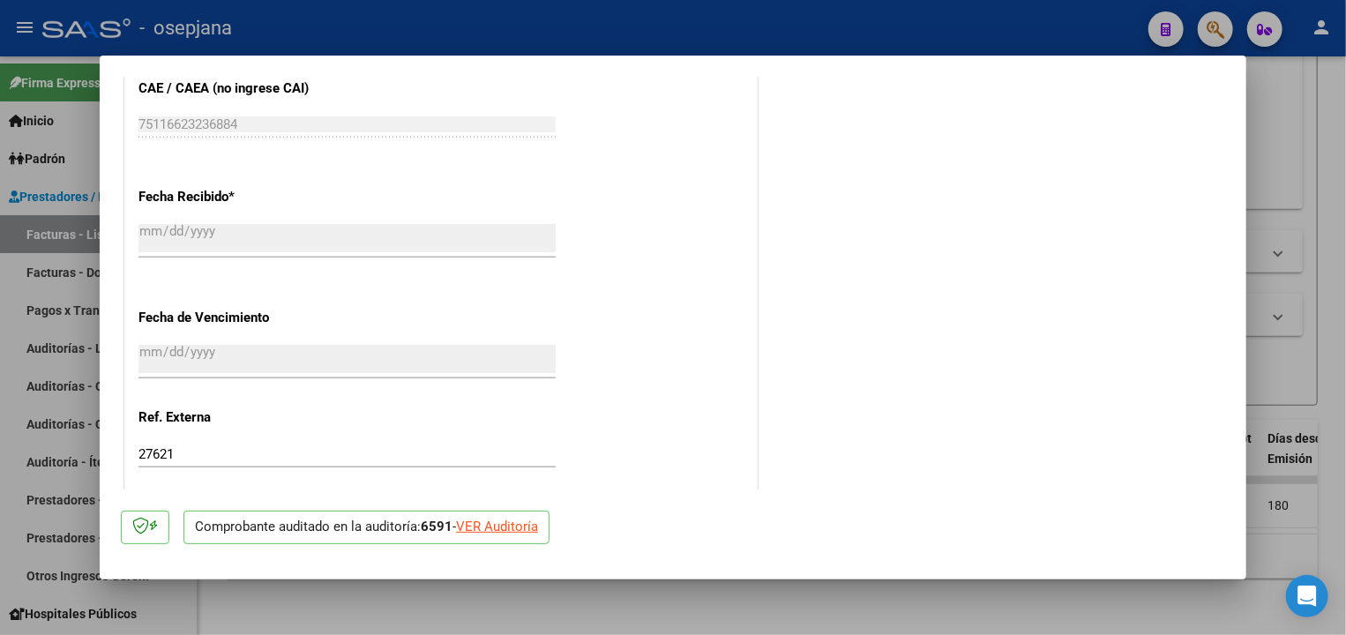
scroll to position [1030, 0]
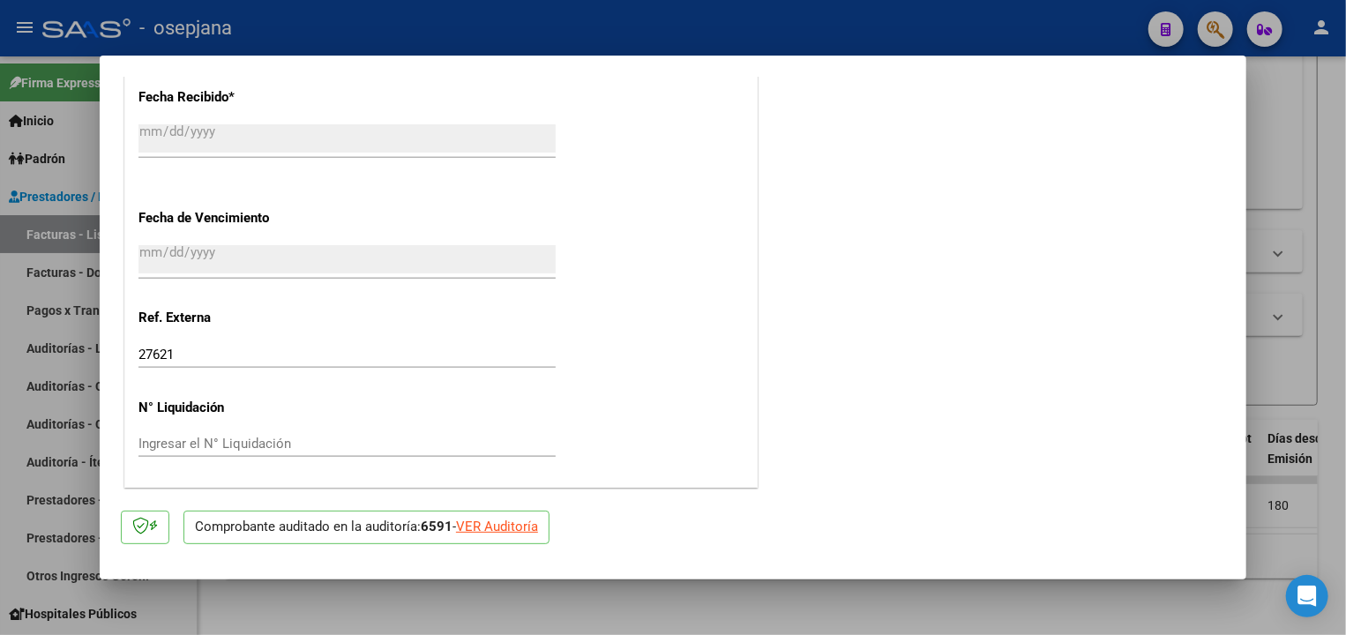
click at [51, 348] on div at bounding box center [673, 317] width 1346 height 635
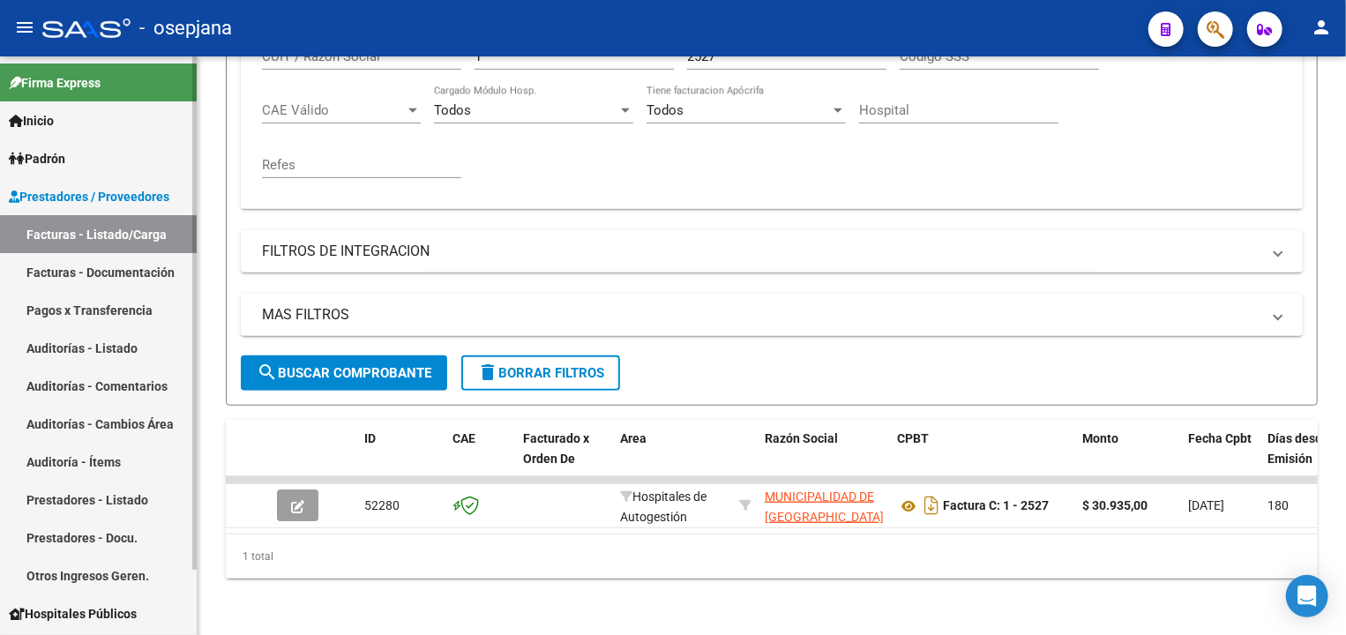
click at [62, 345] on link "Auditorías - Listado" at bounding box center [98, 348] width 197 height 38
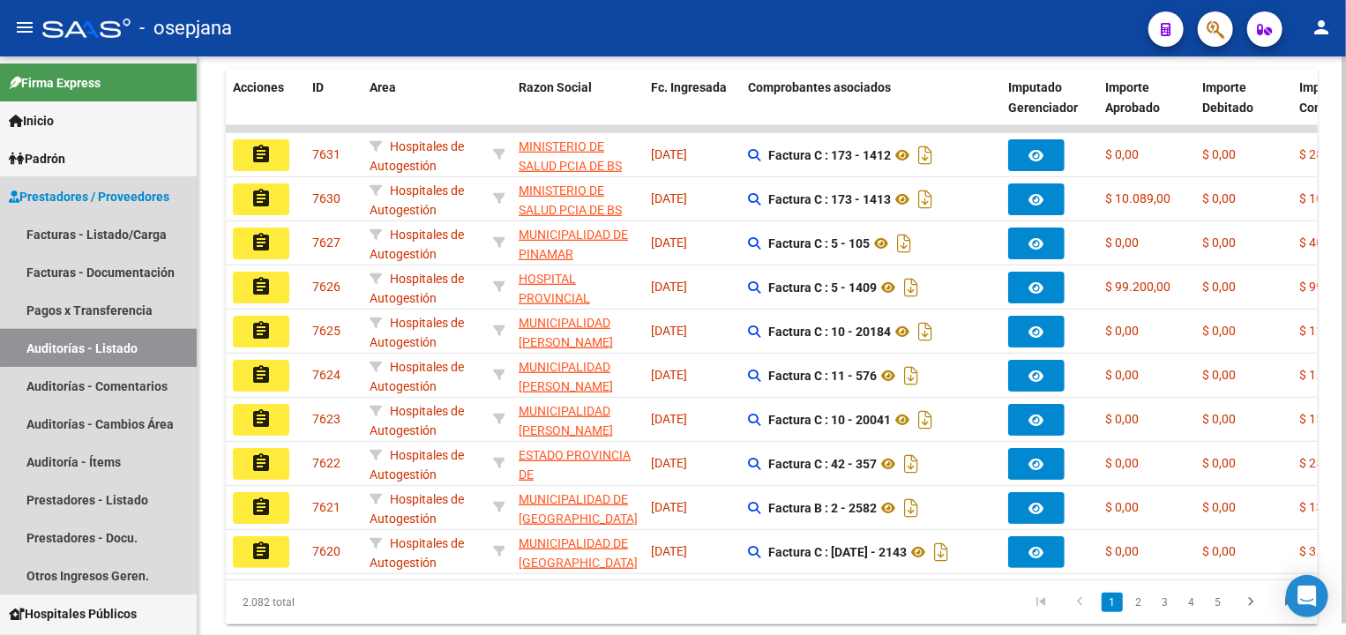
click at [82, 347] on link "Auditorías - Listado" at bounding box center [98, 348] width 197 height 38
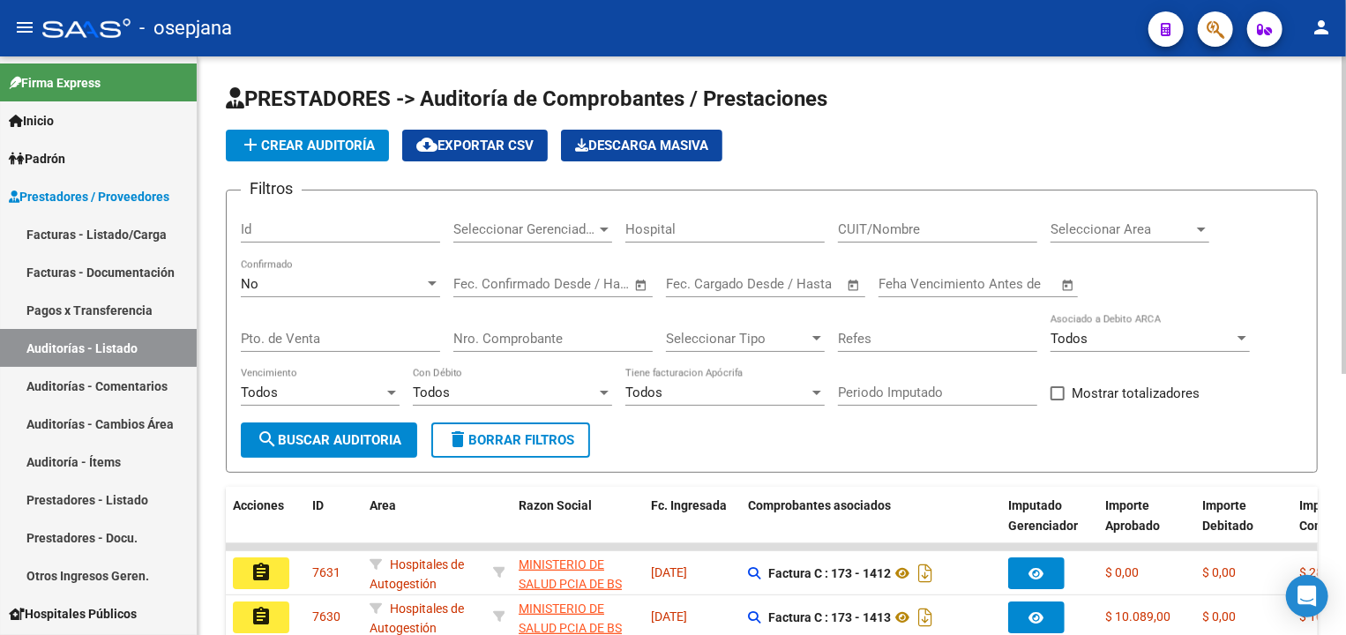
click at [313, 338] on input "Pto. de Venta" at bounding box center [340, 339] width 199 height 16
click at [313, 340] on input "Pto. de Venta" at bounding box center [340, 339] width 199 height 16
type input "1"
type input "2527"
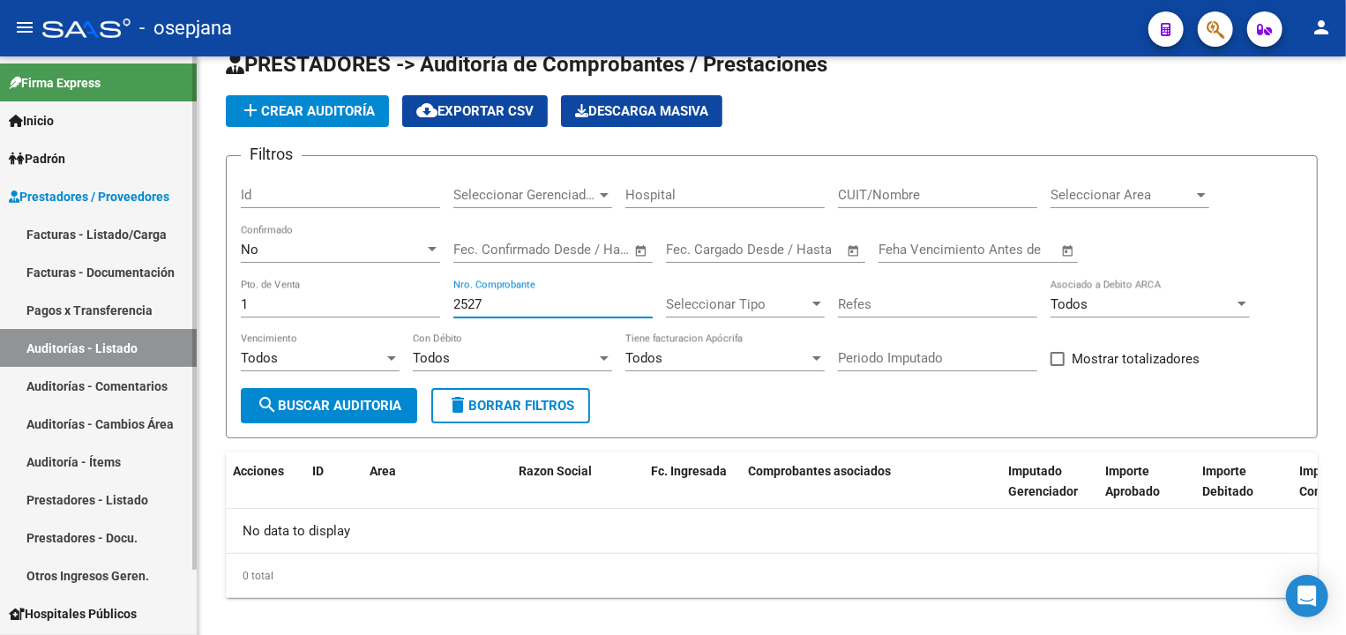
scroll to position [26, 0]
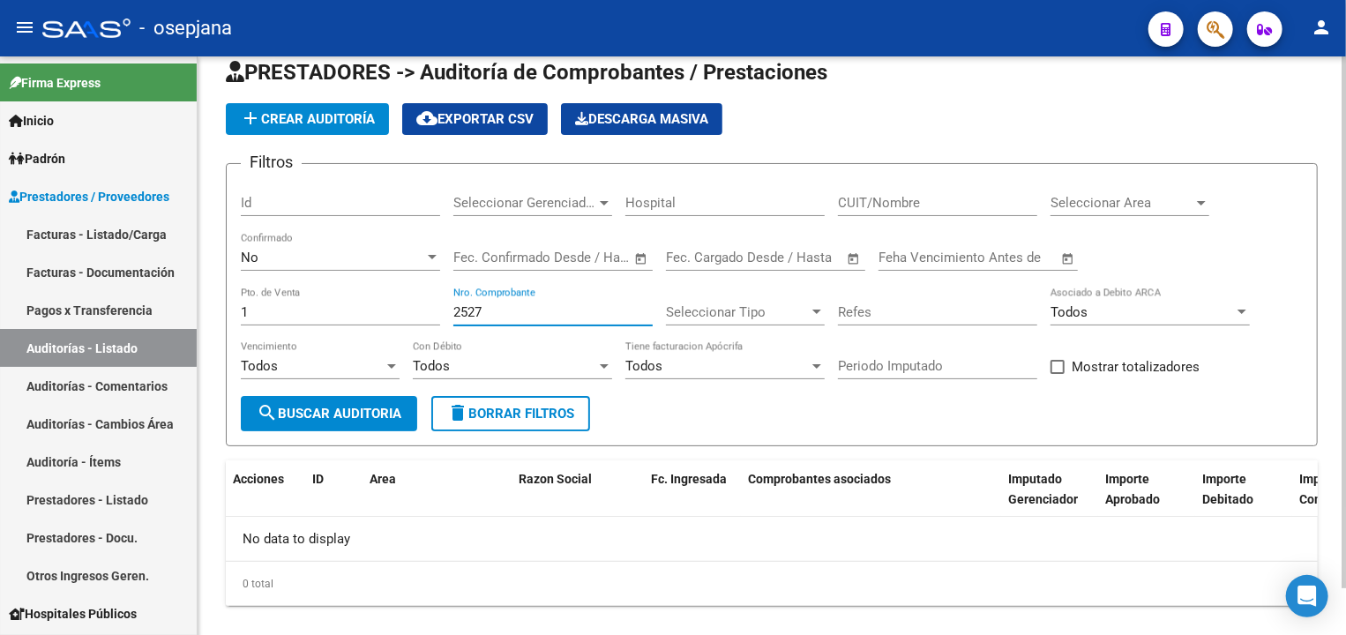
click at [303, 123] on span "add Crear Auditoría" at bounding box center [307, 119] width 135 height 16
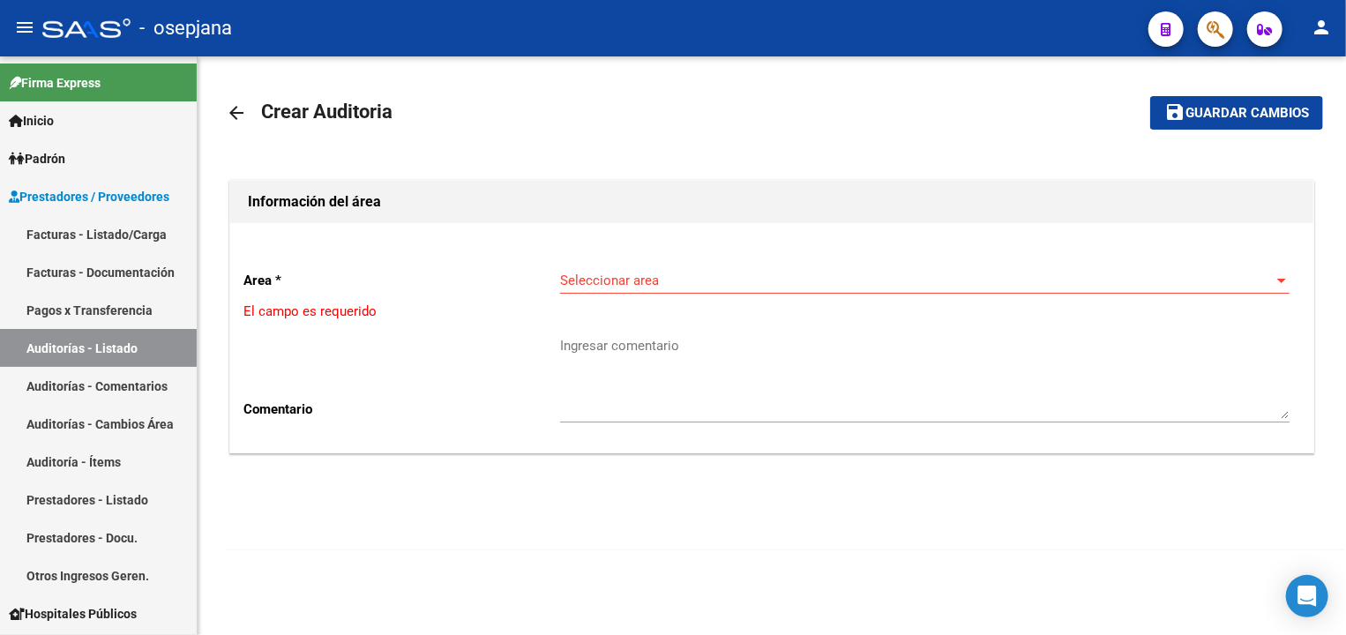
drag, startPoint x: 639, startPoint y: 290, endPoint x: 596, endPoint y: 297, distance: 42.9
click at [596, 297] on div "Seleccionar area Seleccionar area" at bounding box center [924, 283] width 729 height 55
click at [596, 281] on span "Seleccionar area" at bounding box center [917, 281] width 714 height 16
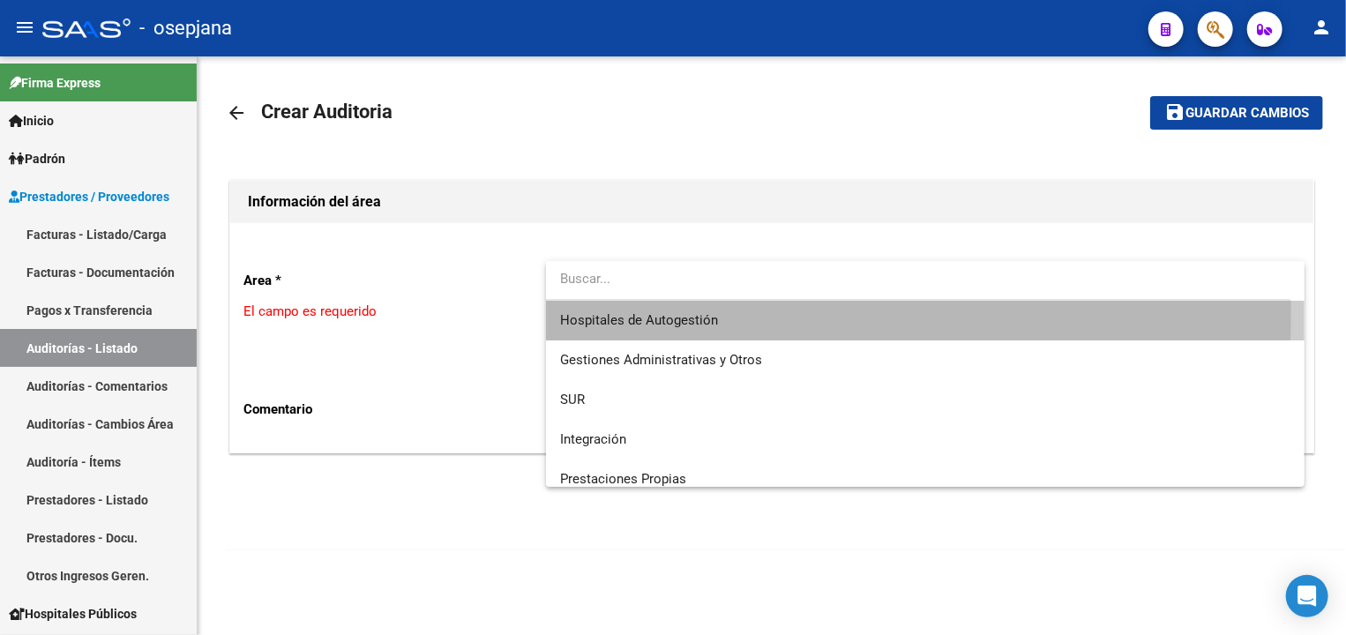
click at [592, 309] on span "Hospitales de Autogestión" at bounding box center [924, 321] width 729 height 40
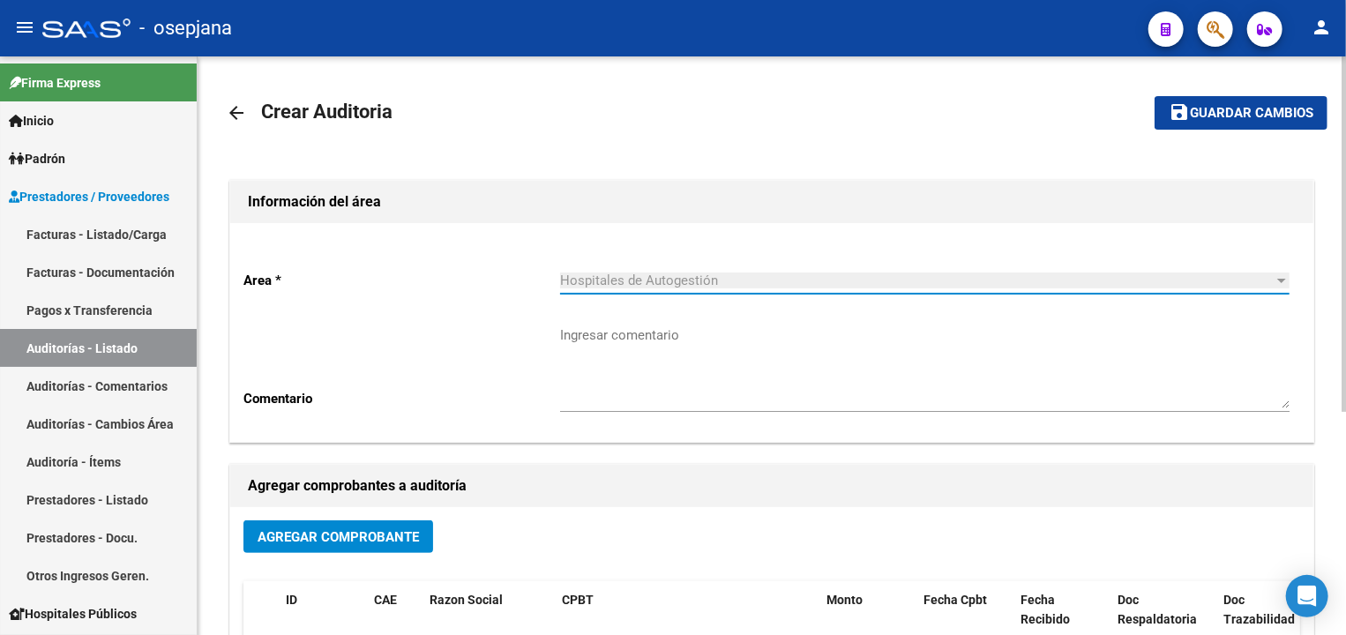
click at [377, 536] on span "Agregar Comprobante" at bounding box center [338, 537] width 161 height 16
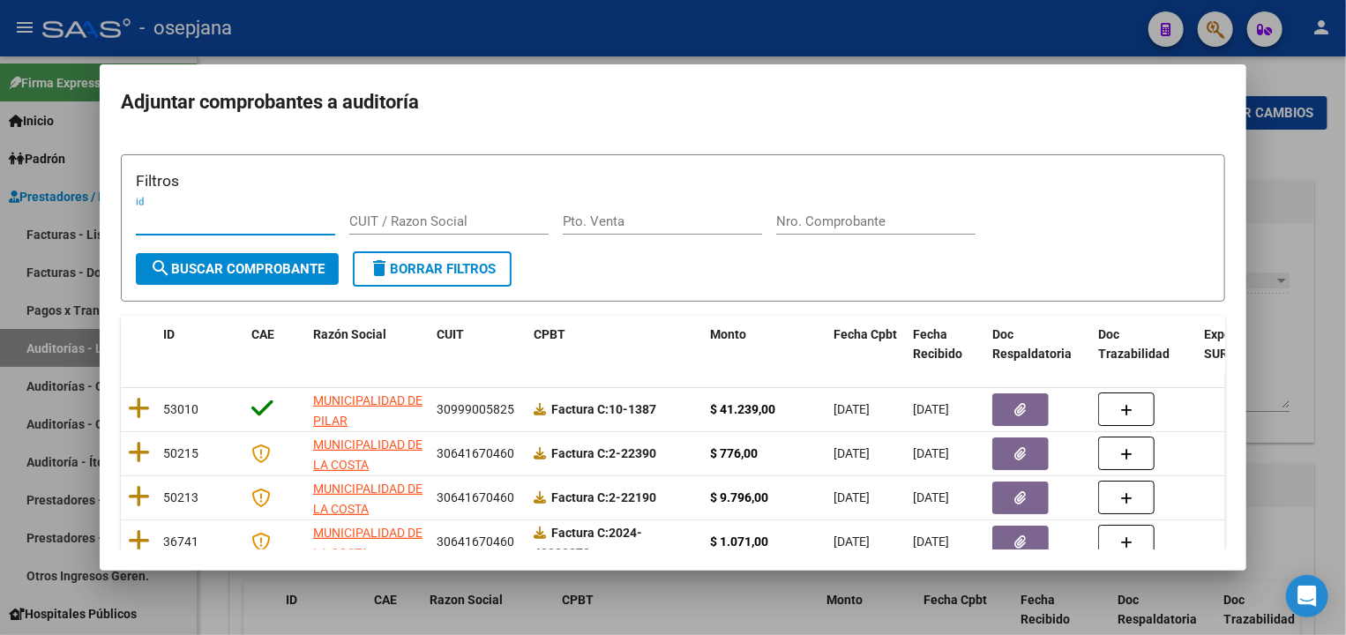
click at [601, 224] on input "Pto. Venta" at bounding box center [662, 221] width 199 height 16
type input "1"
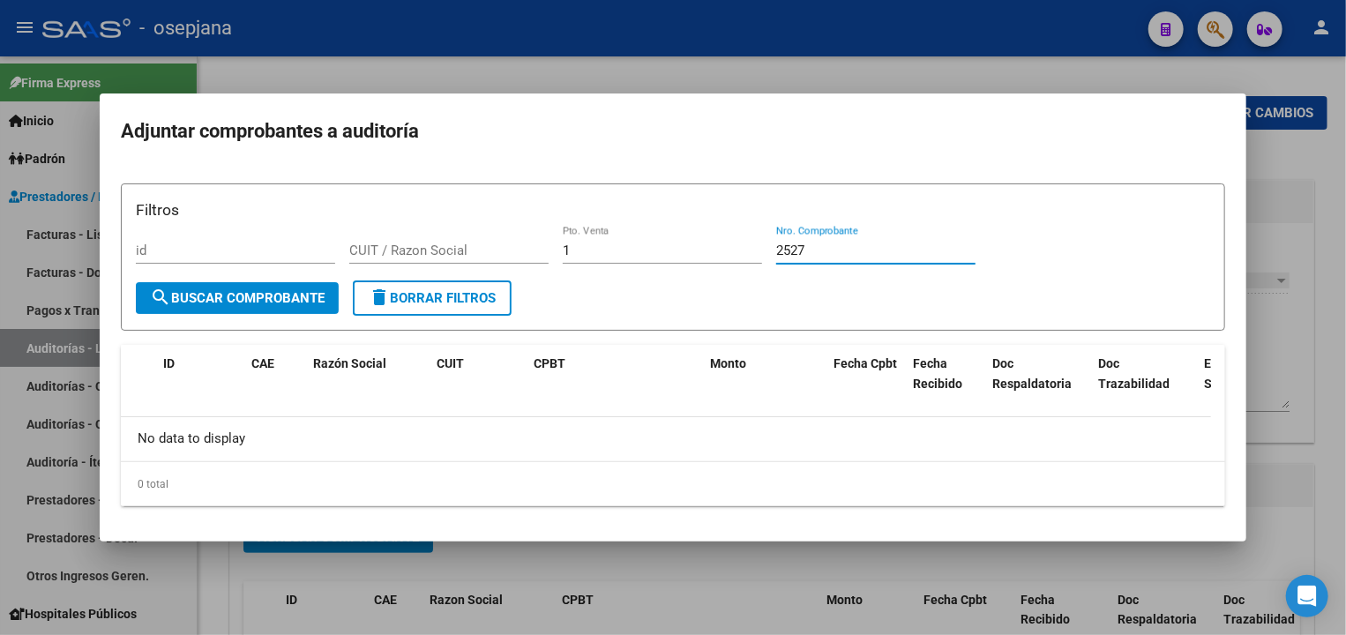
type input "2527"
click at [71, 348] on div at bounding box center [673, 317] width 1346 height 635
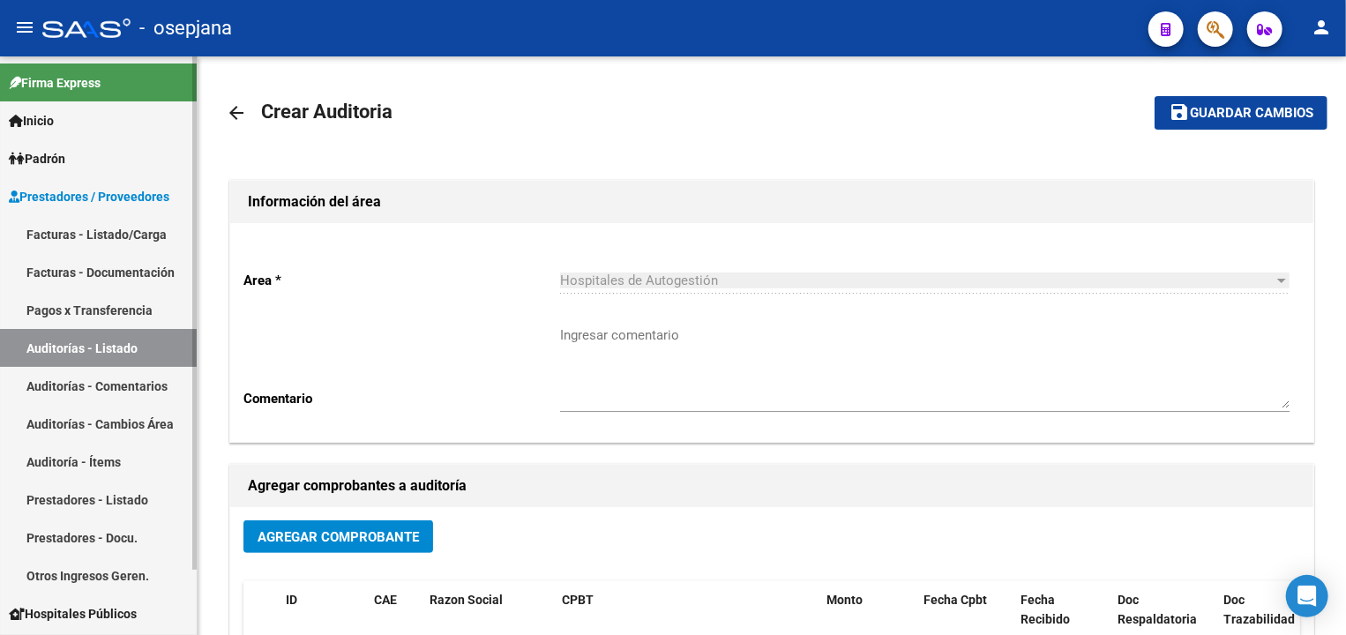
click at [117, 346] on link "Auditorías - Listado" at bounding box center [98, 348] width 197 height 38
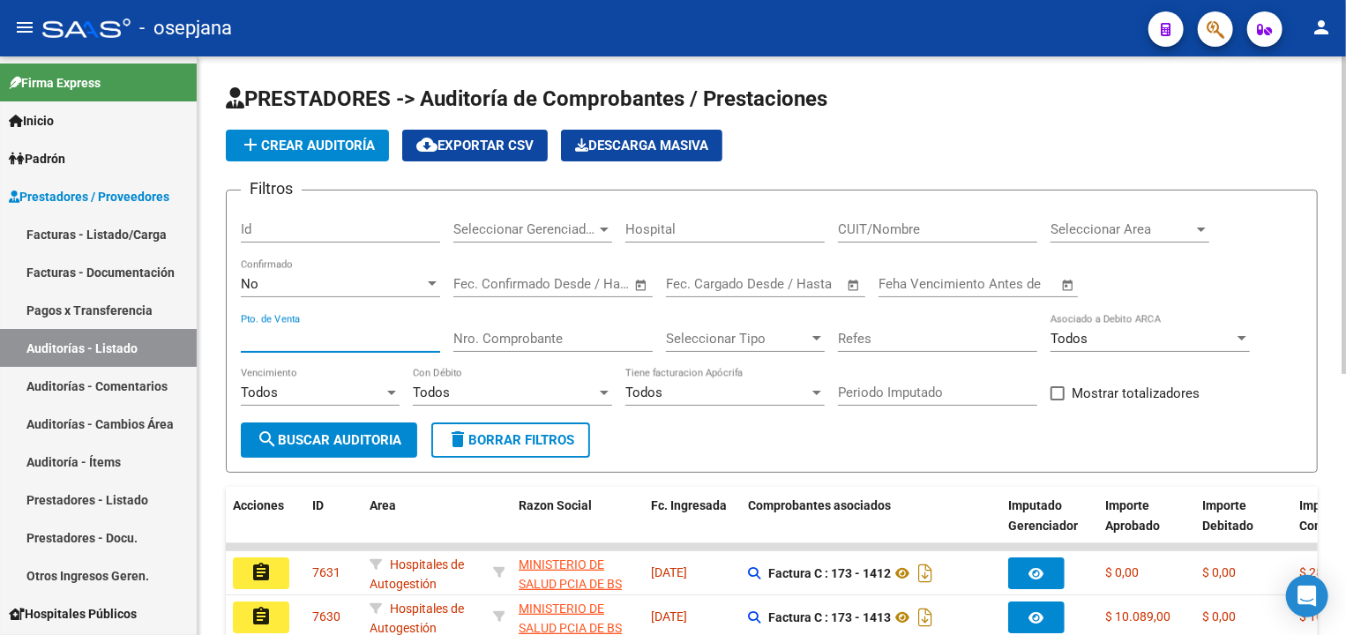
click at [378, 333] on input "Pto. de Venta" at bounding box center [340, 339] width 199 height 16
type input "1"
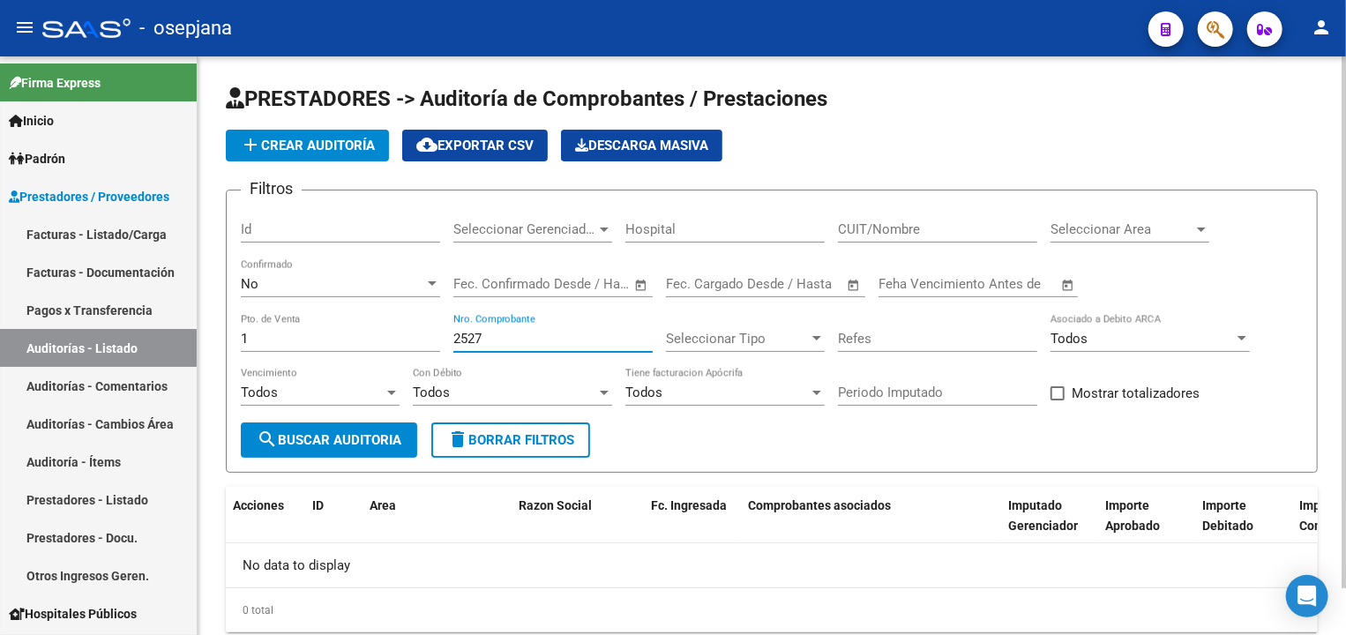
scroll to position [45, 0]
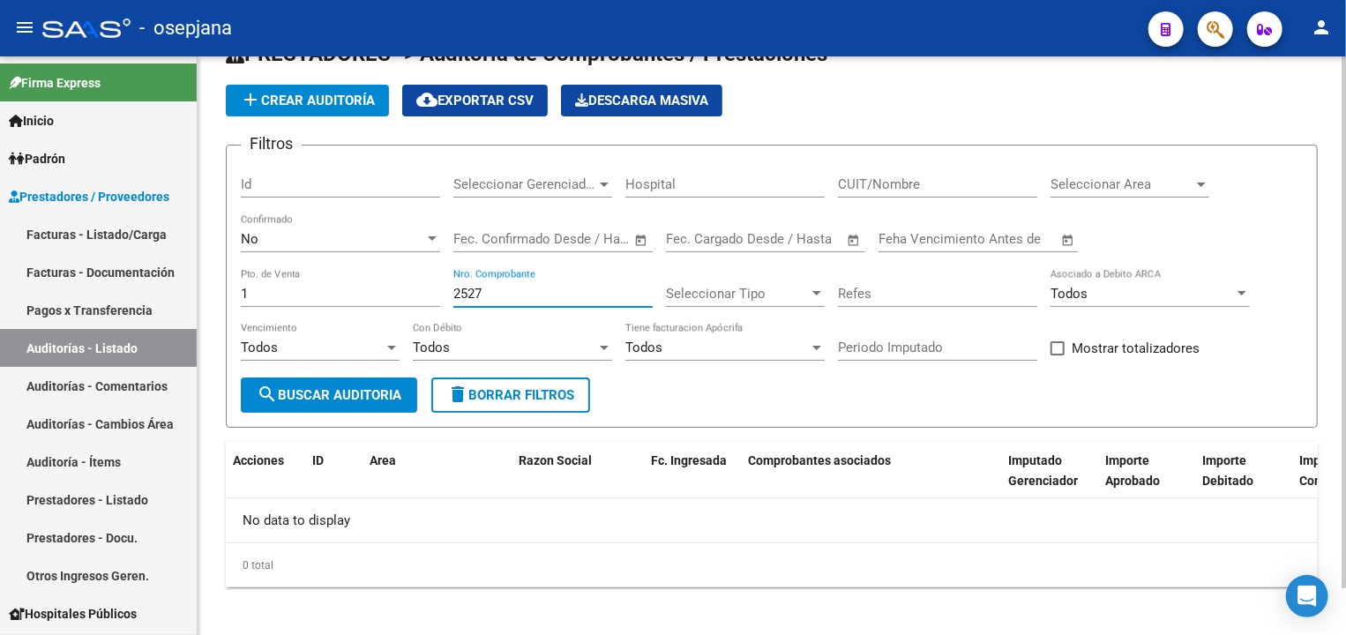
type input "2527"
click at [927, 185] on input "CUIT/Nombre" at bounding box center [937, 184] width 199 height 16
click at [711, 279] on div "Seleccionar Tipo Seleccionar Tipo" at bounding box center [745, 288] width 159 height 38
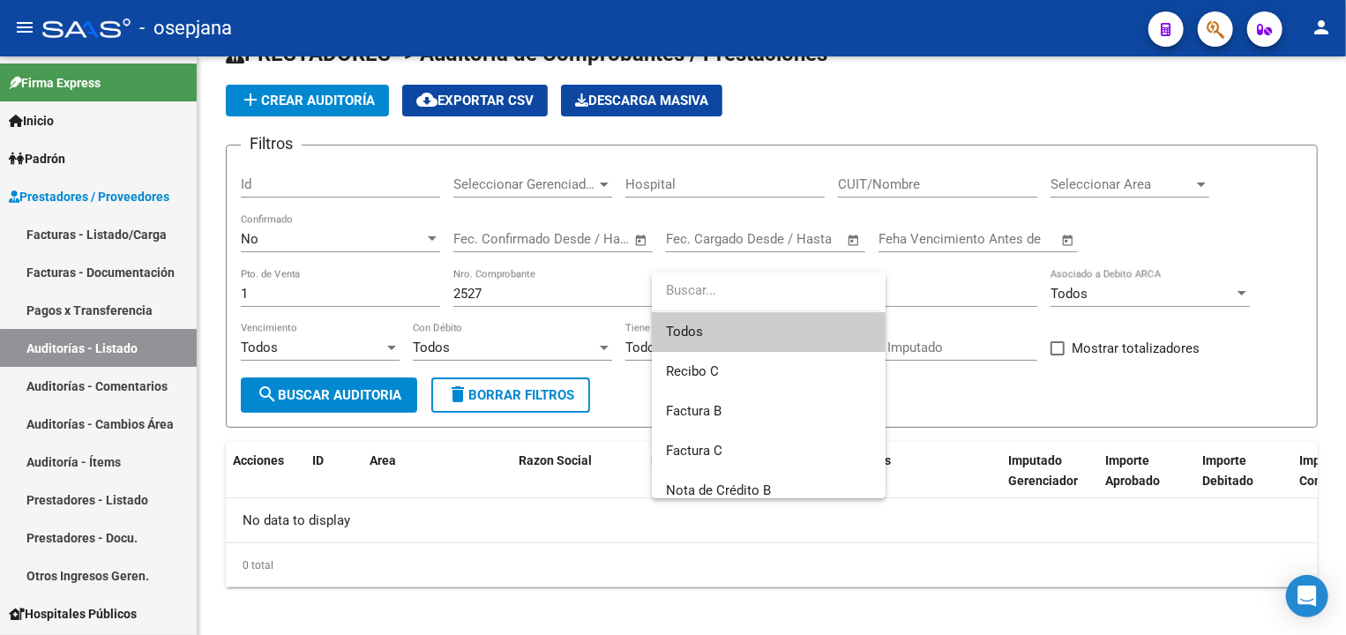
click at [570, 288] on div at bounding box center [673, 317] width 1346 height 635
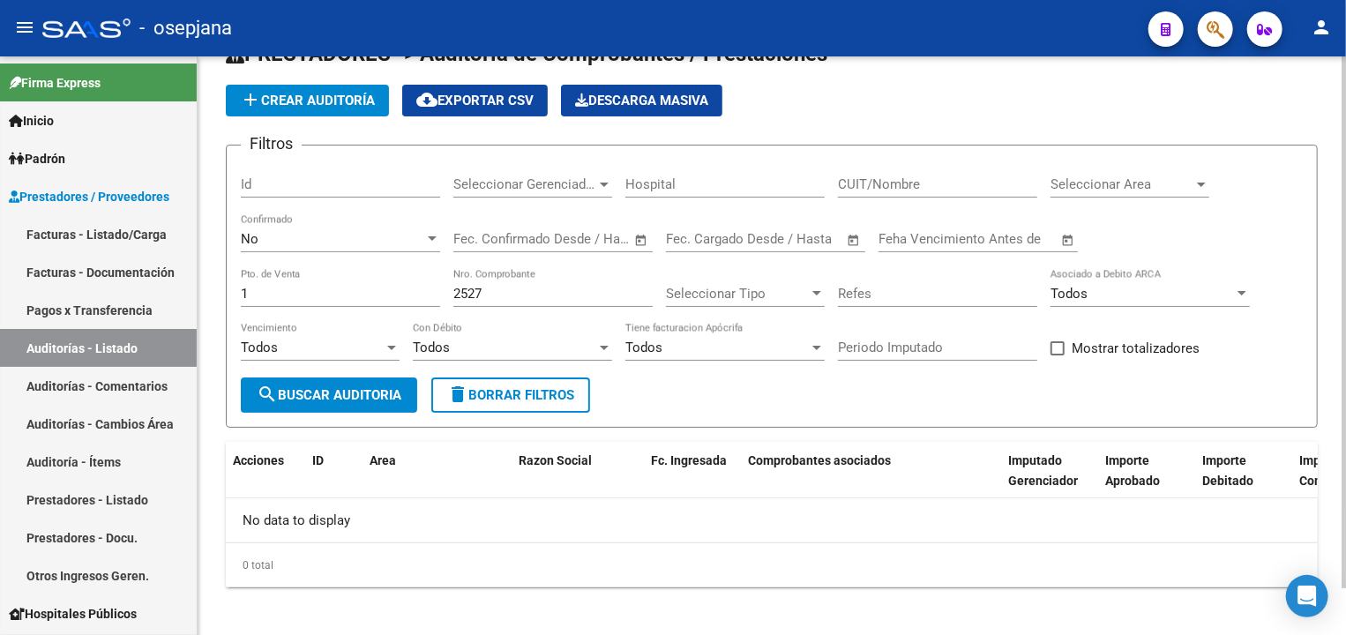
click at [1118, 187] on span "Seleccionar Area" at bounding box center [1121, 184] width 143 height 16
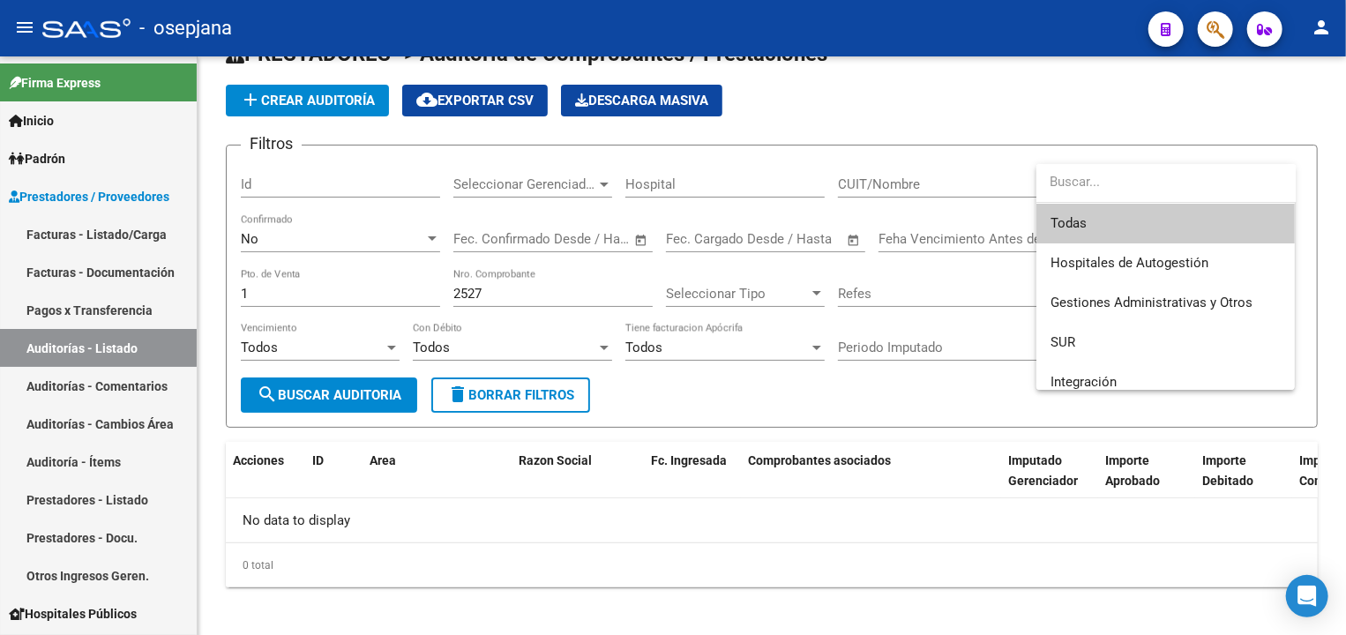
click at [949, 111] on div at bounding box center [673, 317] width 1346 height 635
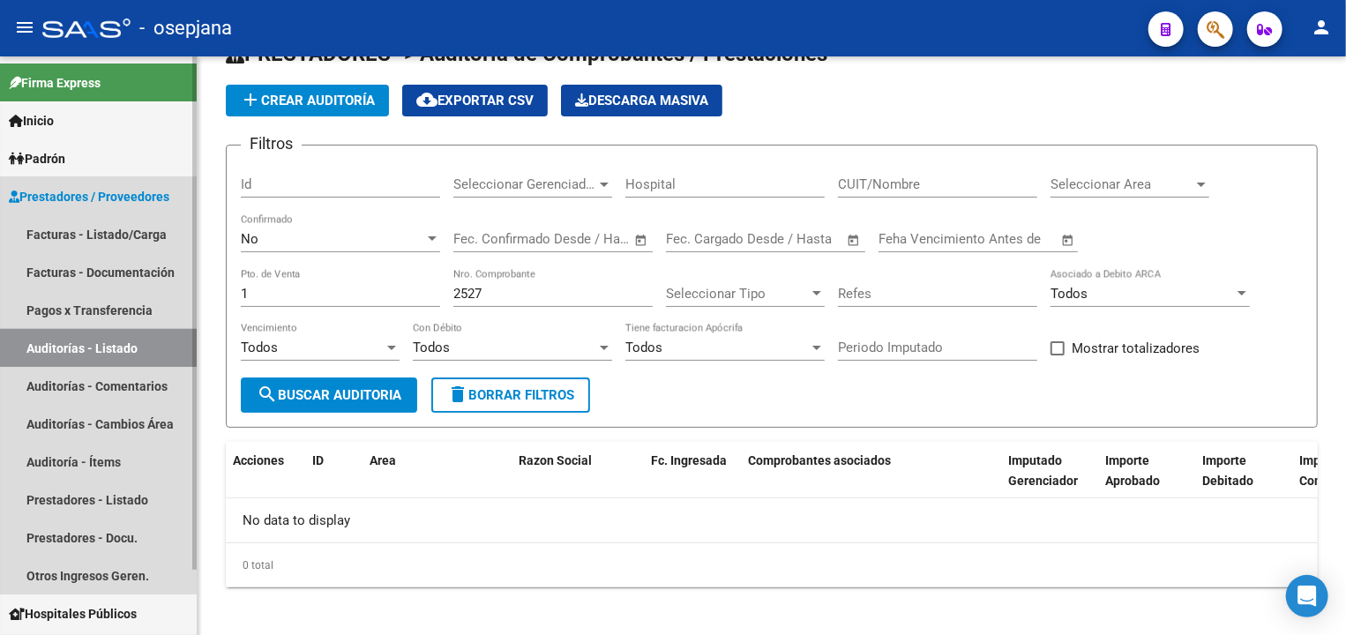
click at [86, 333] on link "Auditorías - Listado" at bounding box center [98, 348] width 197 height 38
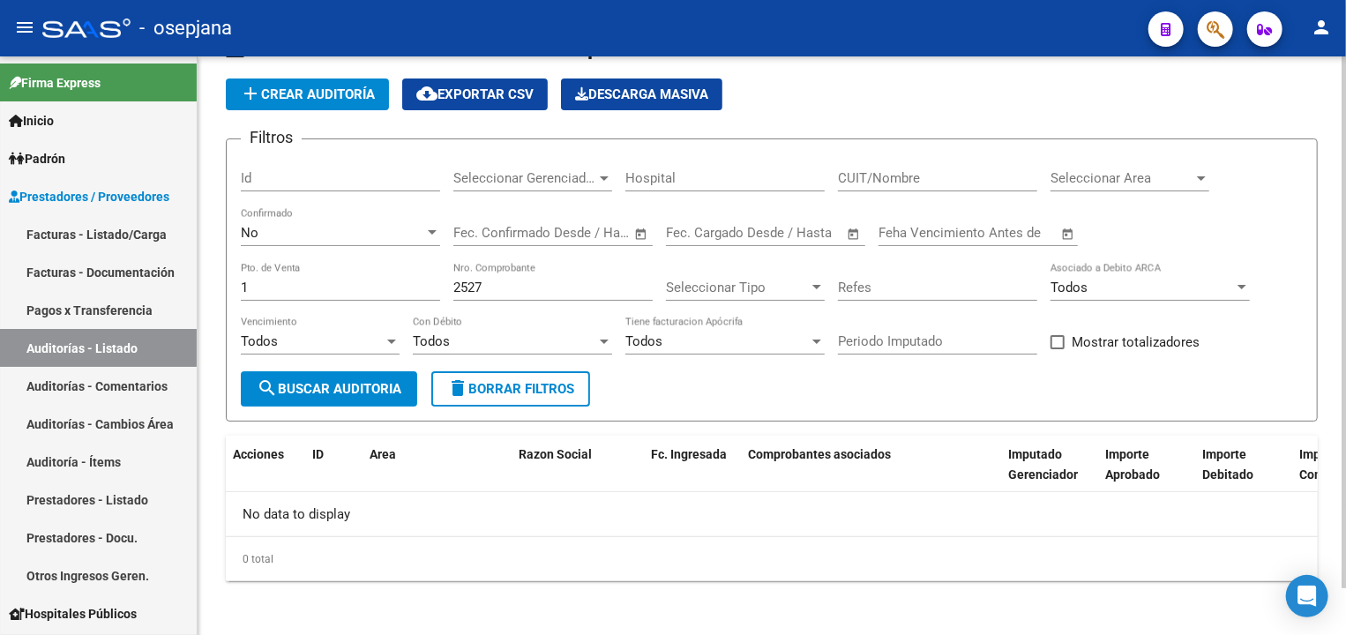
scroll to position [0, 0]
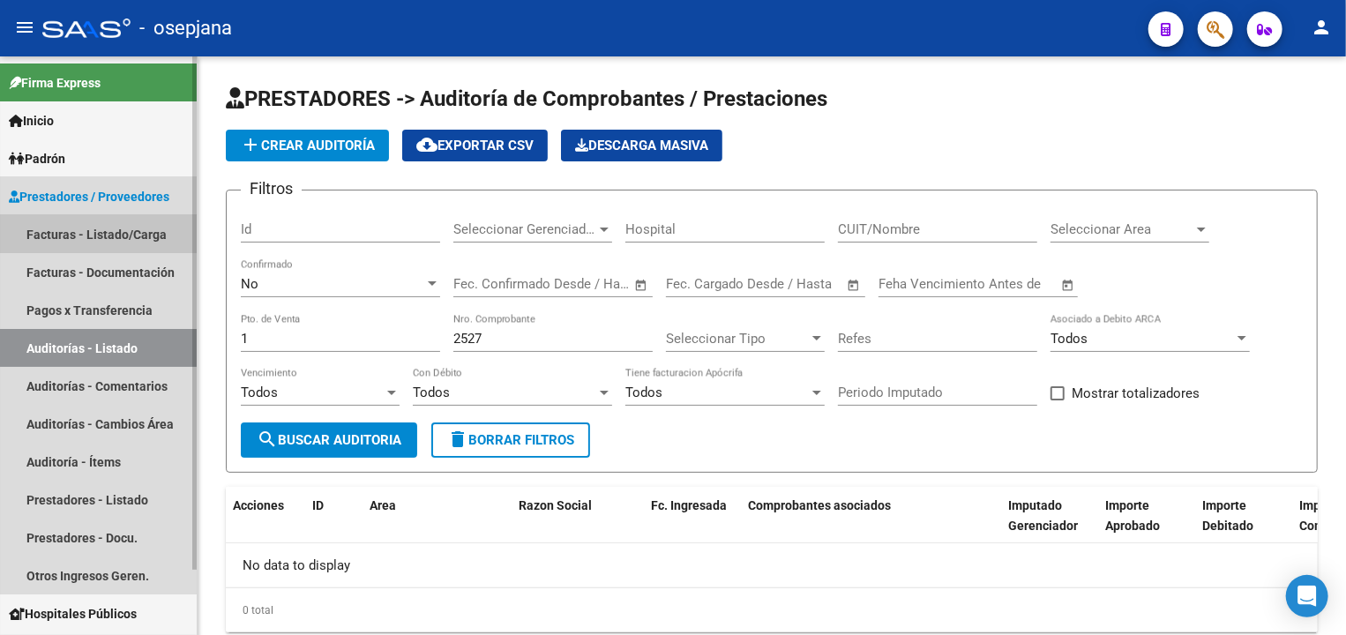
click at [92, 223] on link "Facturas - Listado/Carga" at bounding box center [98, 234] width 197 height 38
